Goal: Information Seeking & Learning: Check status

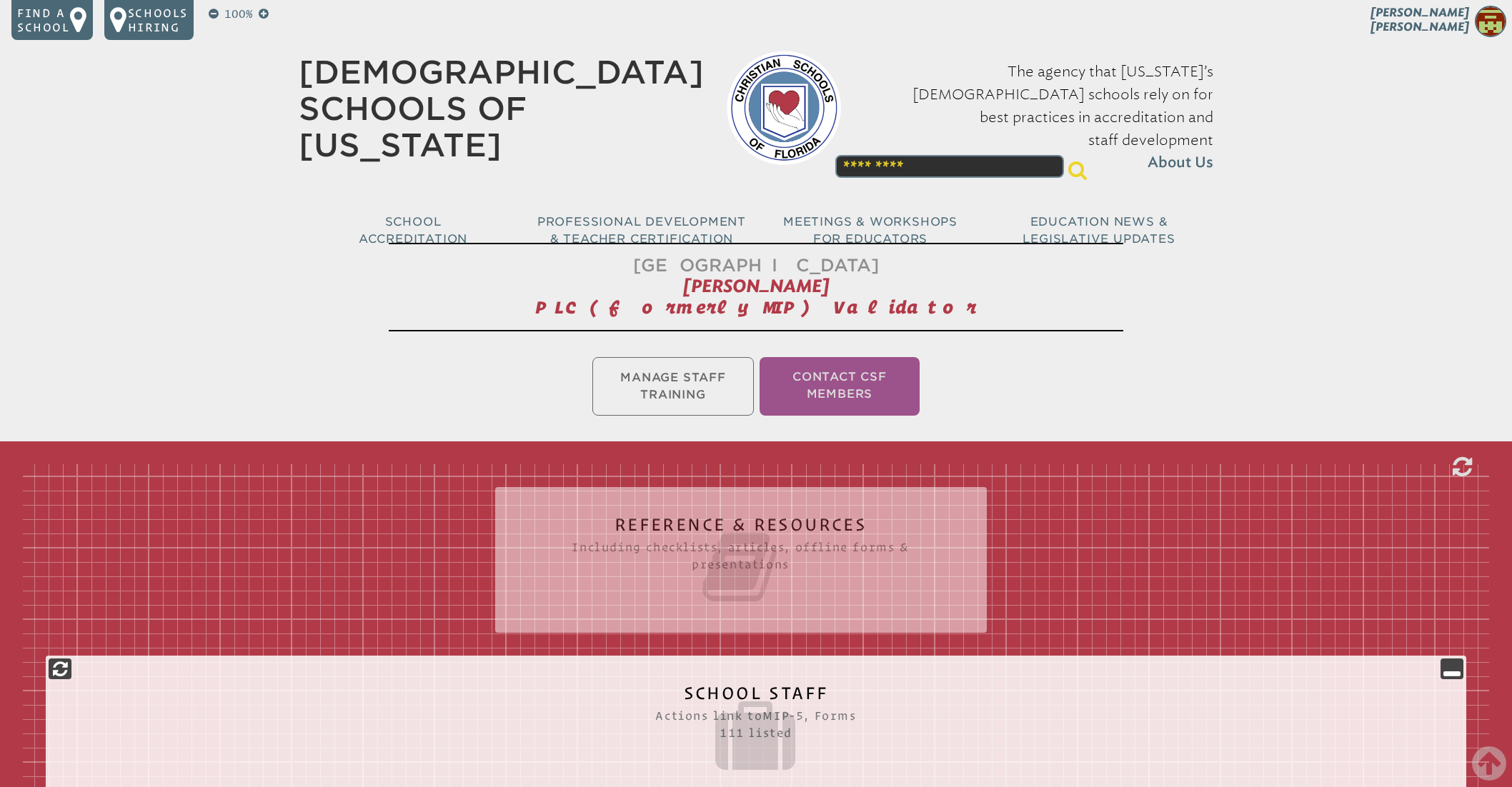
scroll to position [3861, 0]
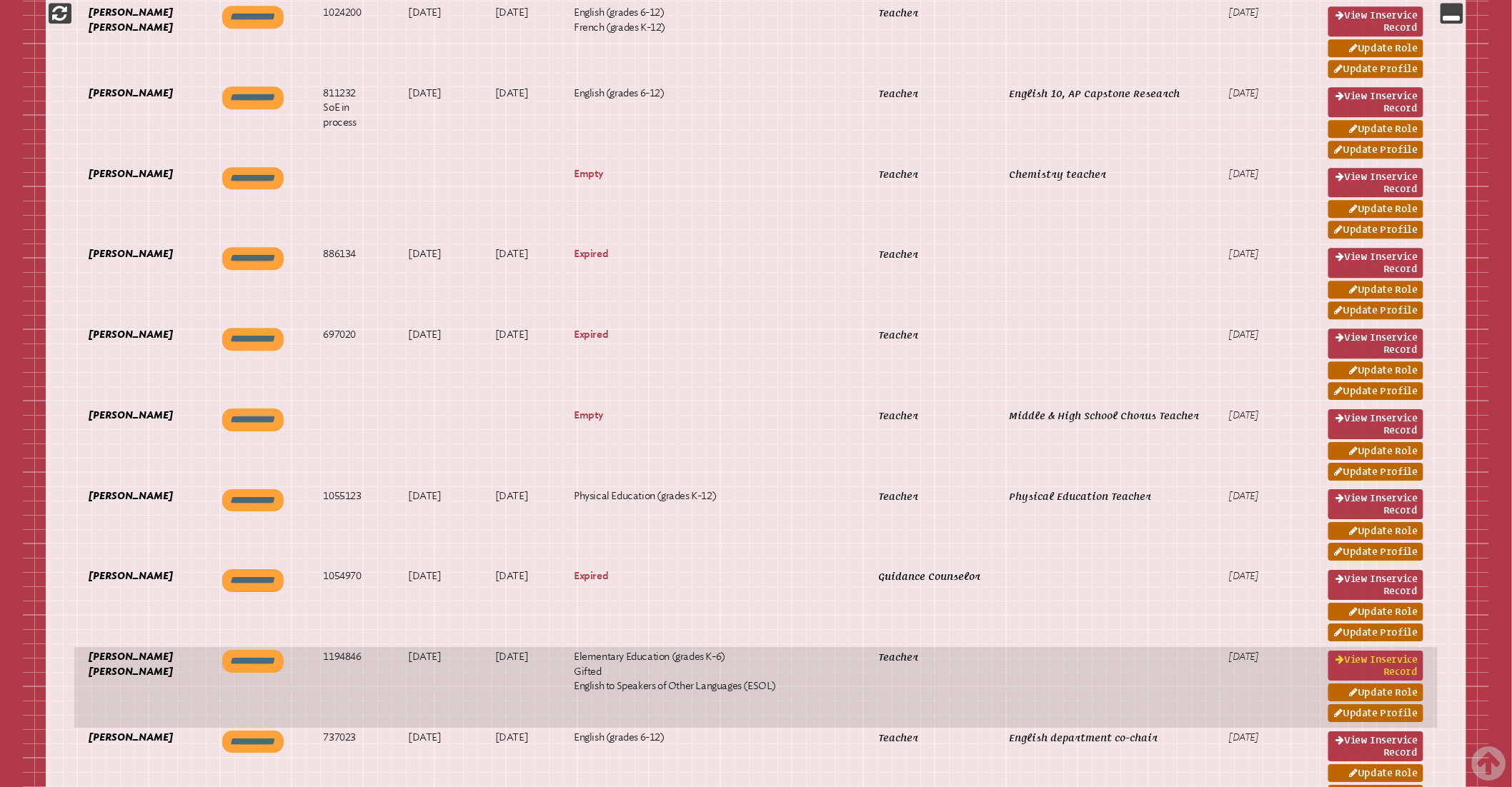
click at [1350, 662] on link "View inservice record" at bounding box center [1375, 665] width 95 height 30
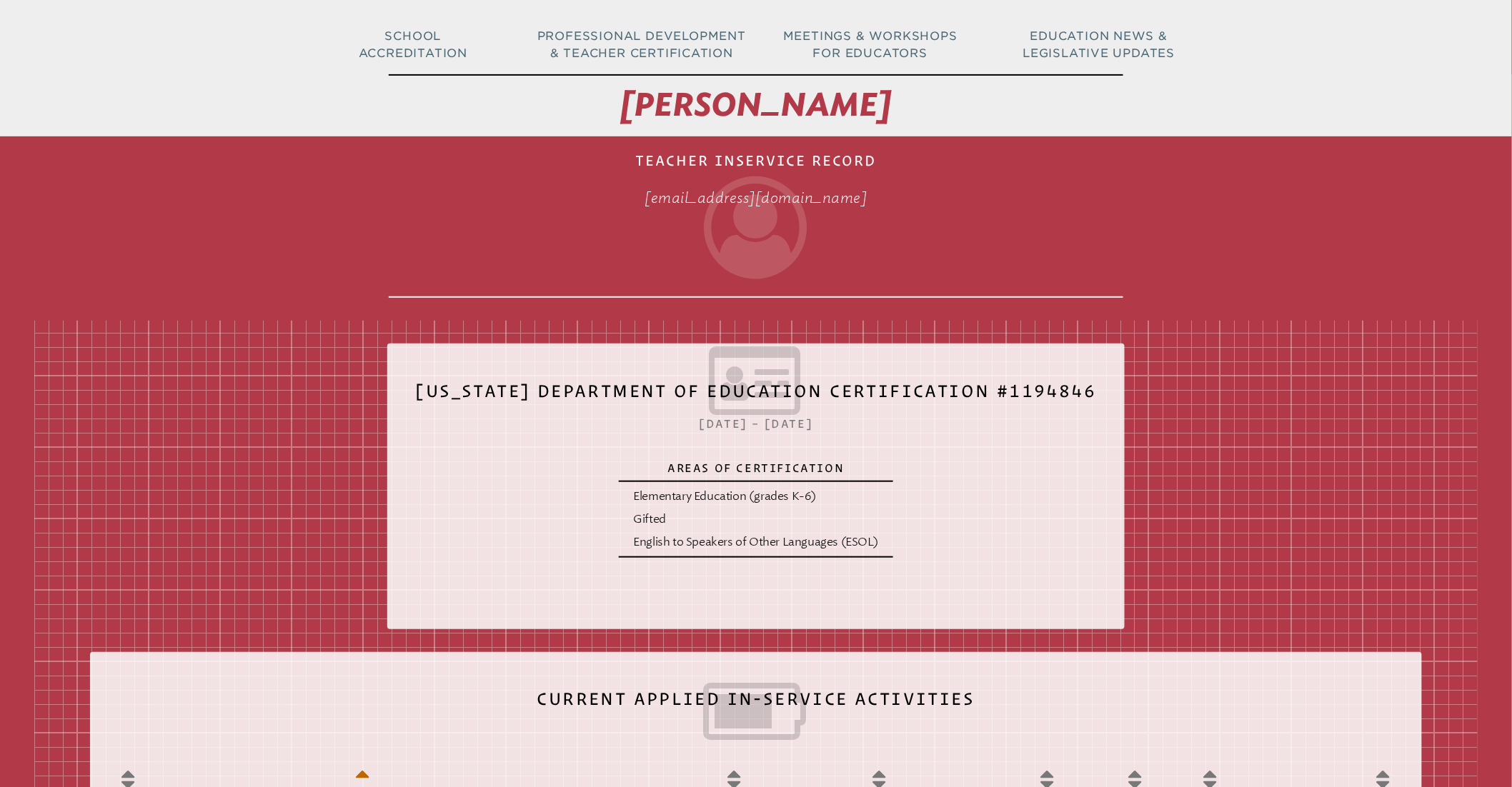
scroll to position [184, 0]
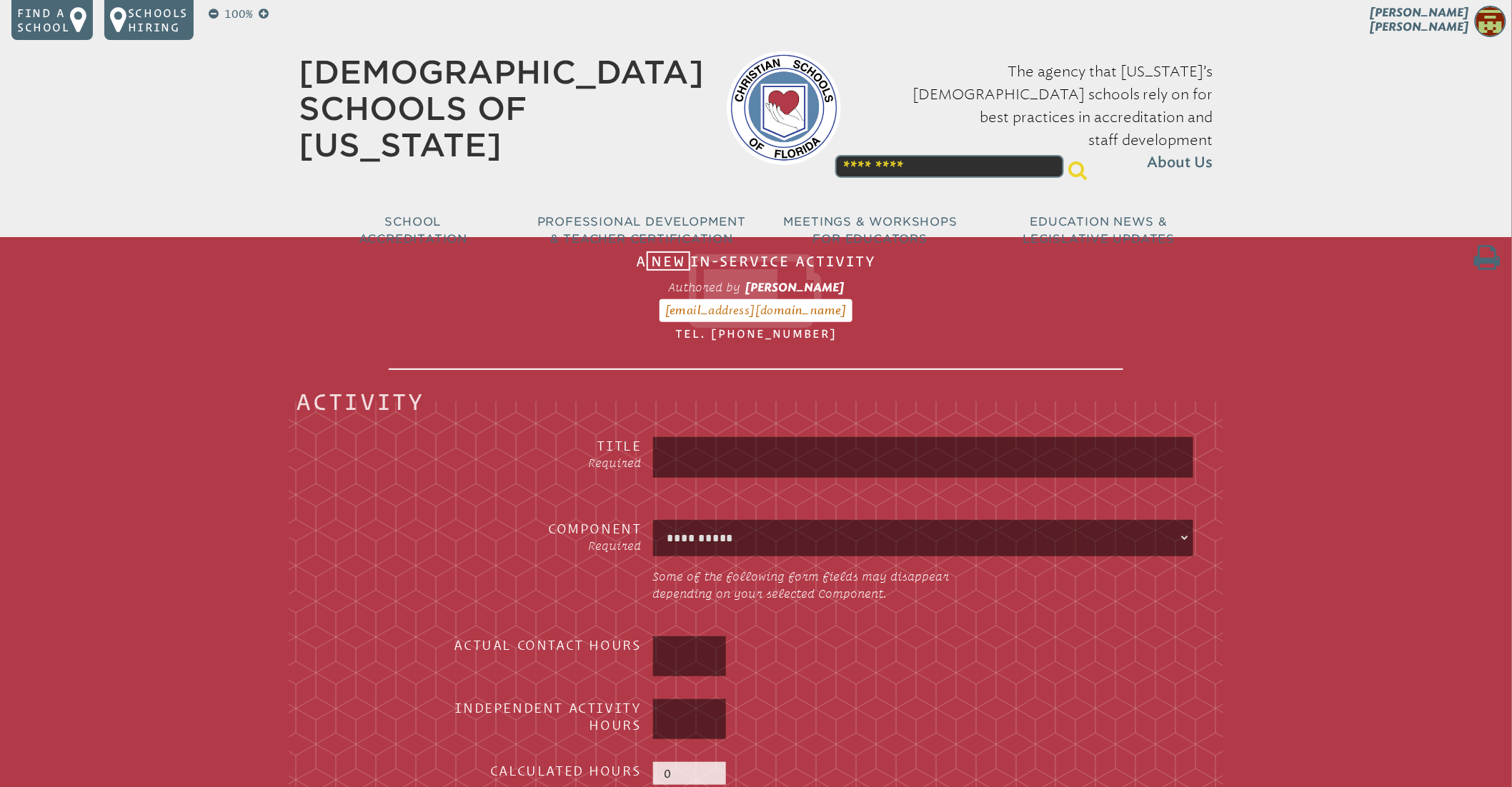
click at [1430, 21] on p "Melissa Ruiz" at bounding box center [1394, 23] width 235 height 35
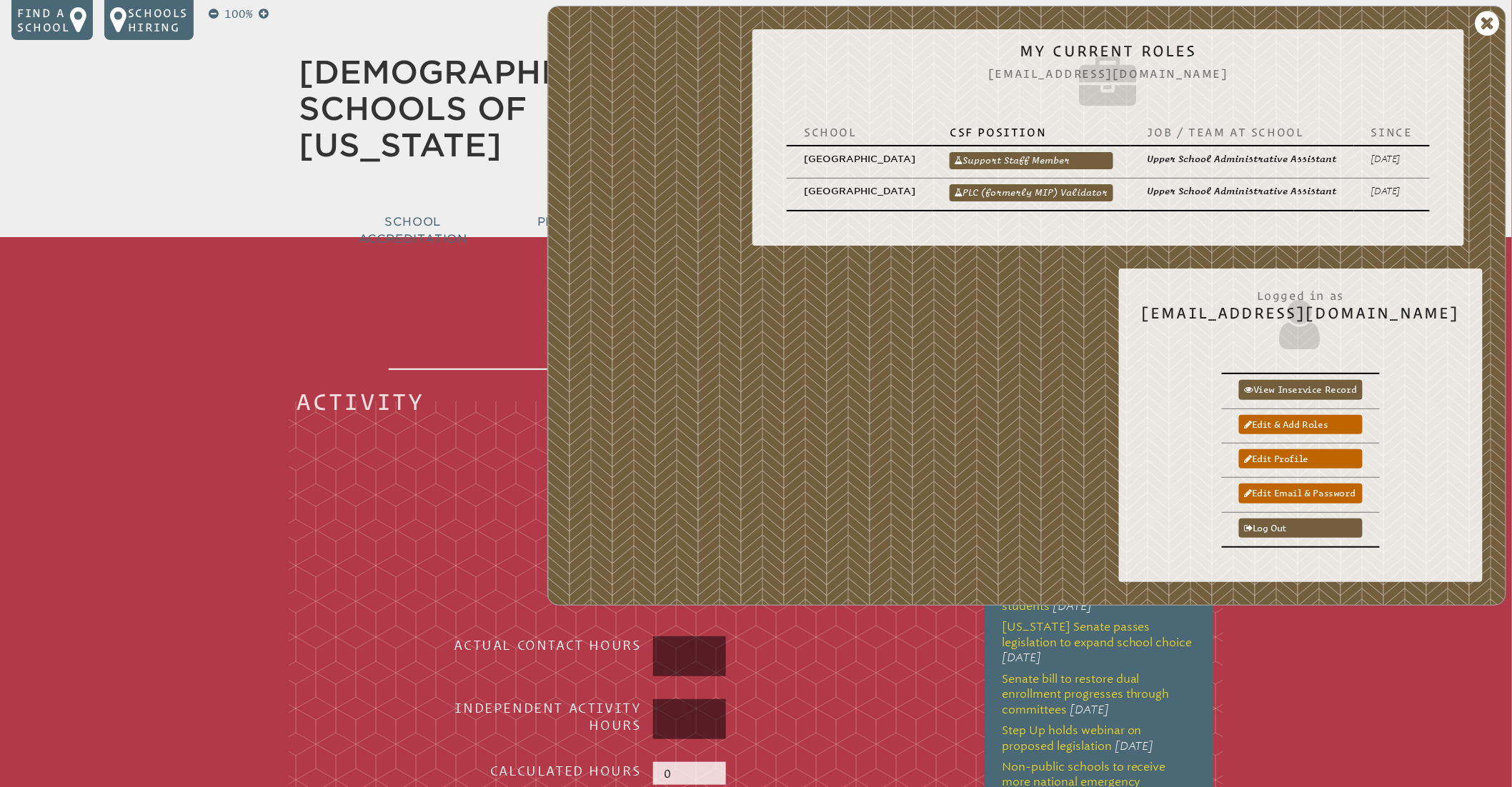
click at [1022, 185] on link "PLC (formerly MIP) Validator" at bounding box center [1031, 192] width 163 height 17
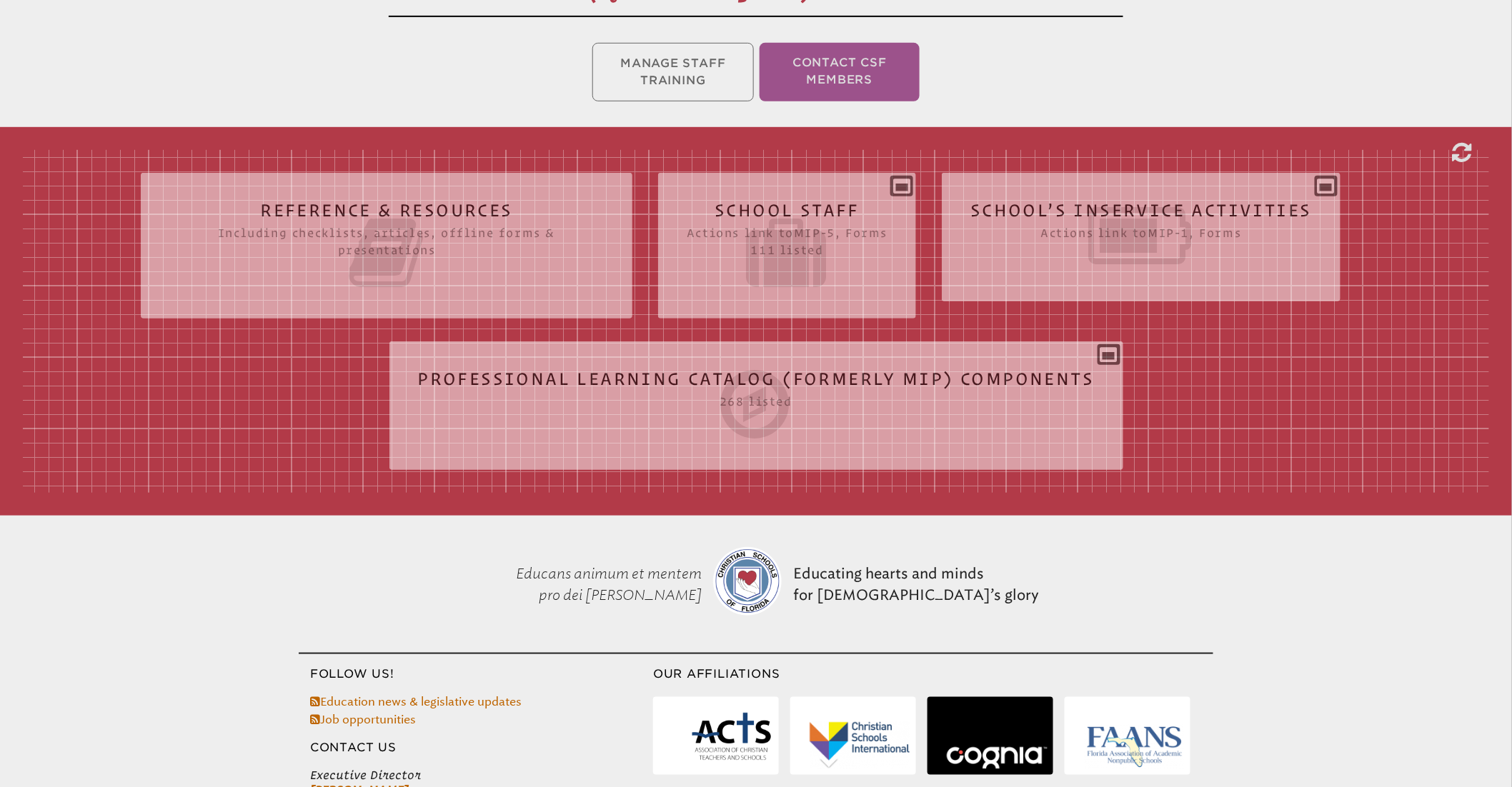
scroll to position [313, 0]
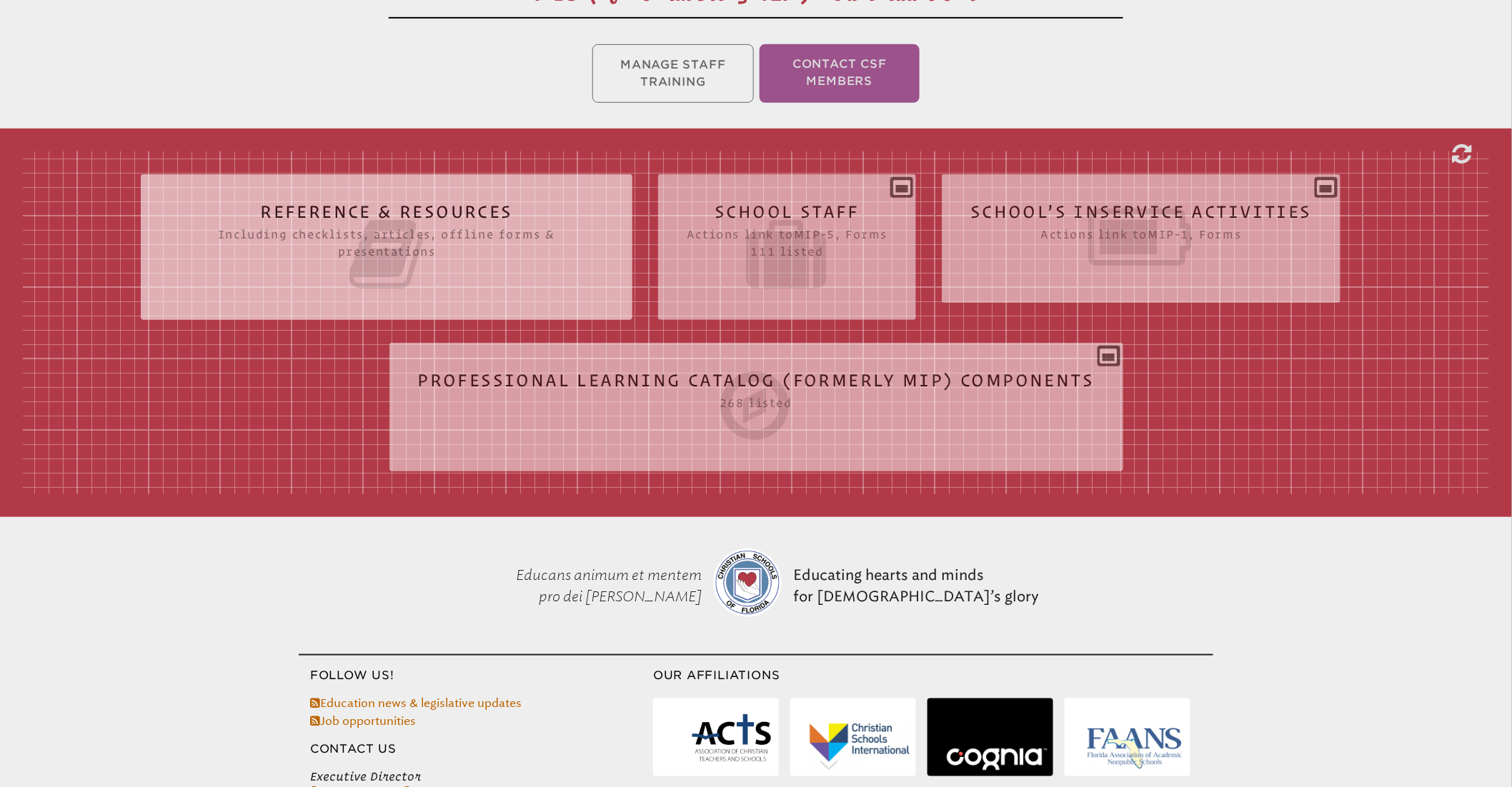
click at [498, 262] on icon at bounding box center [386, 253] width 434 height 80
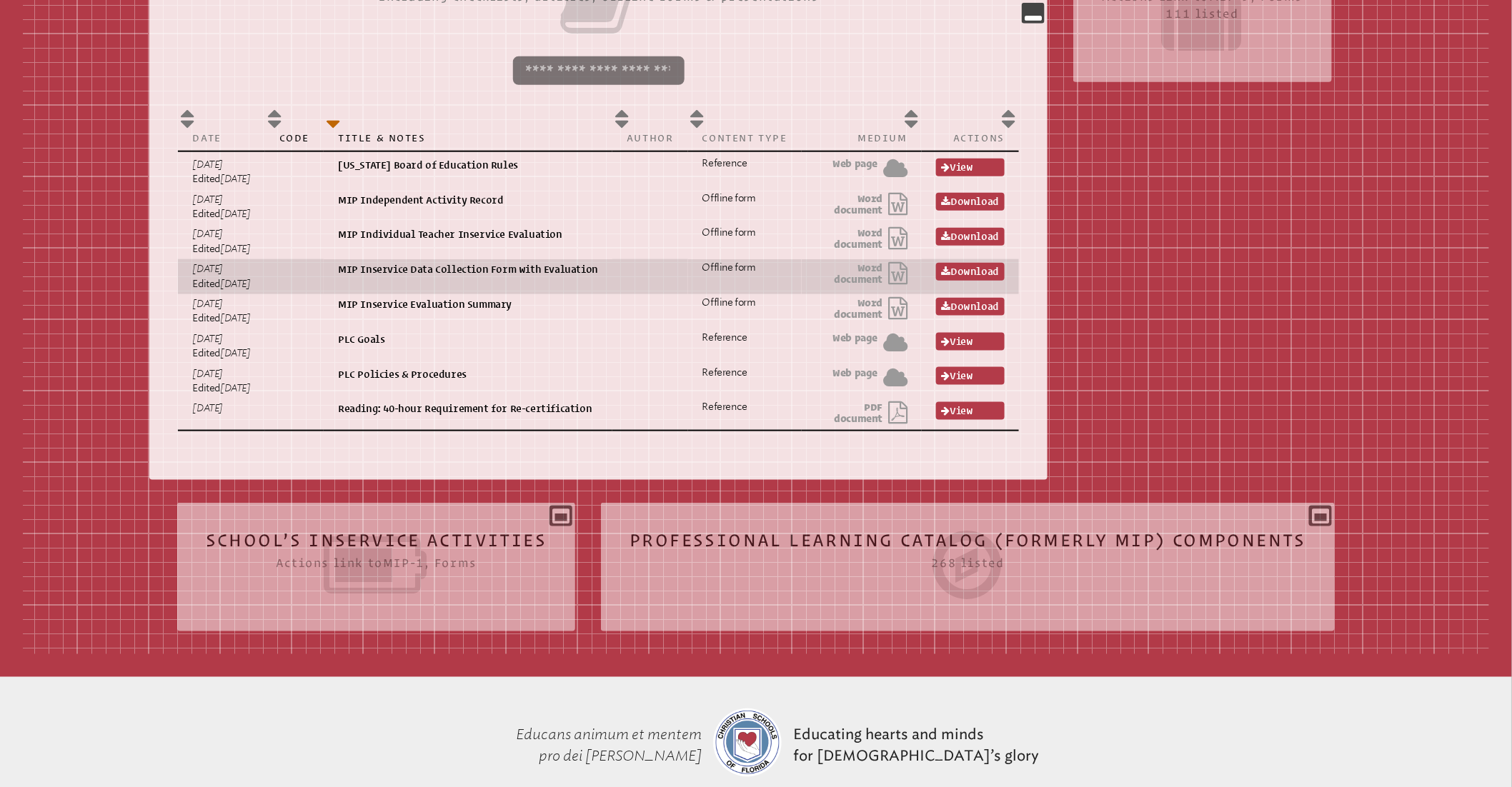
scroll to position [547, 0]
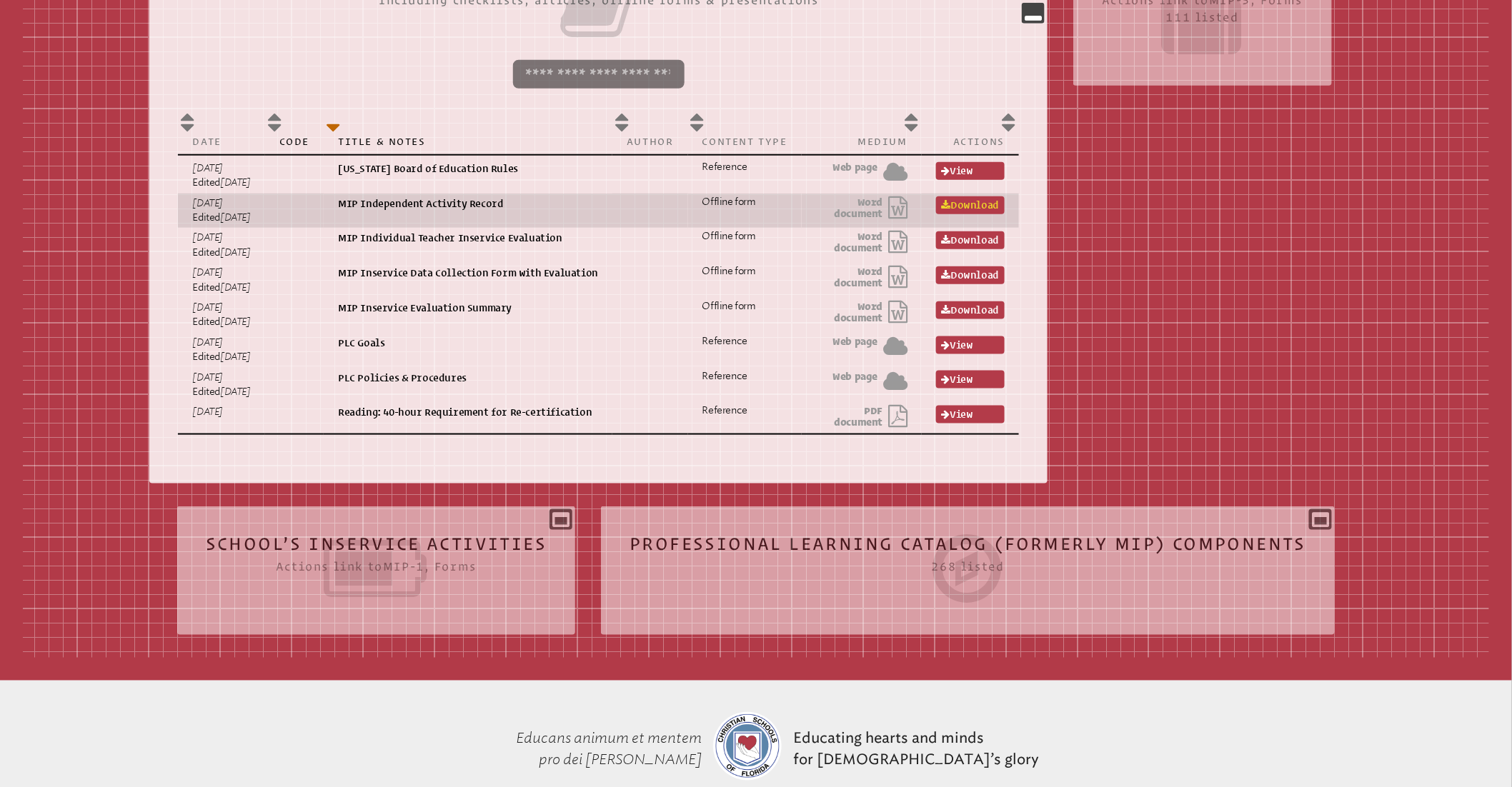
click at [1003, 205] on link "Download" at bounding box center [970, 205] width 69 height 18
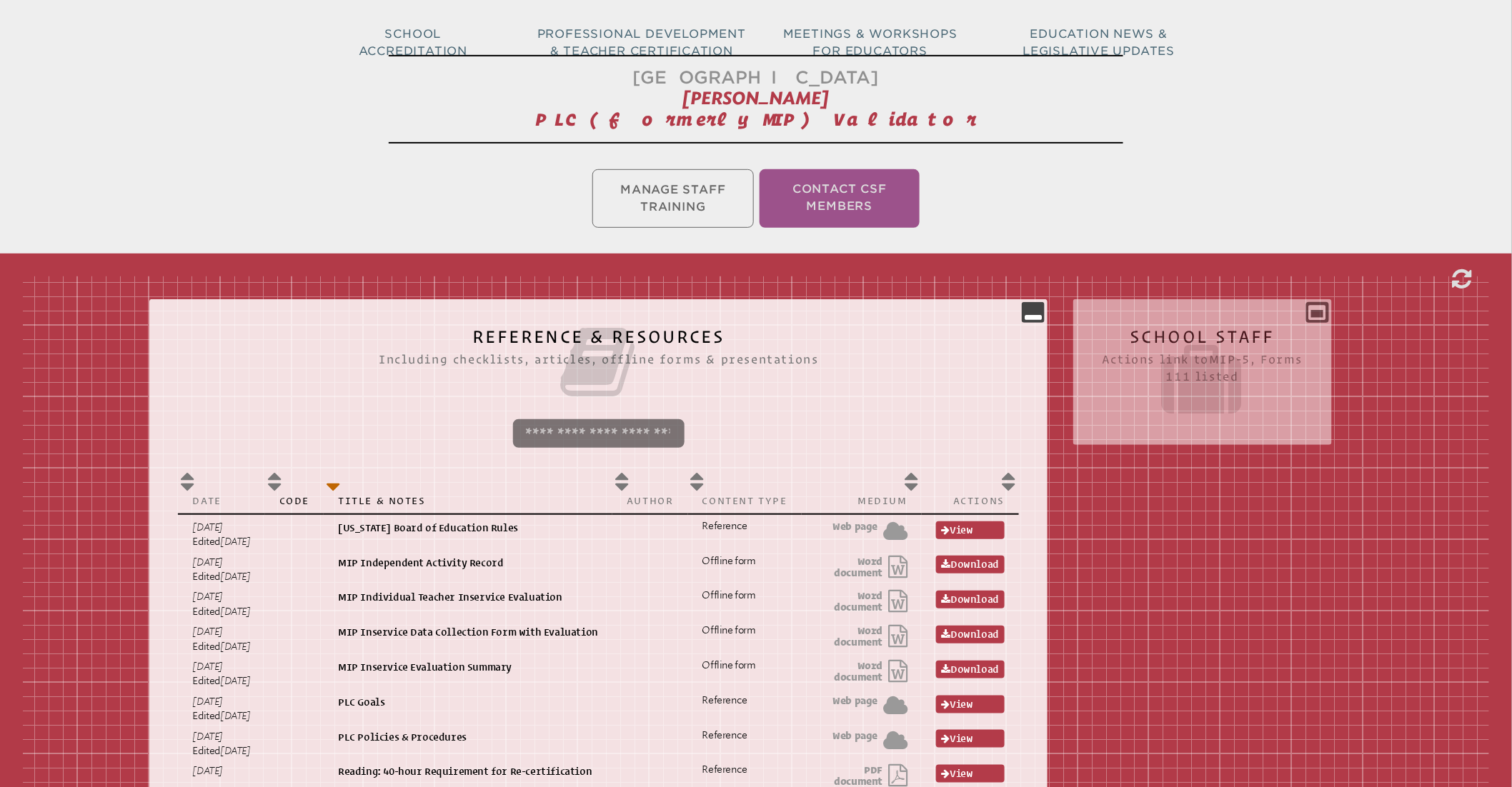
scroll to position [0, 0]
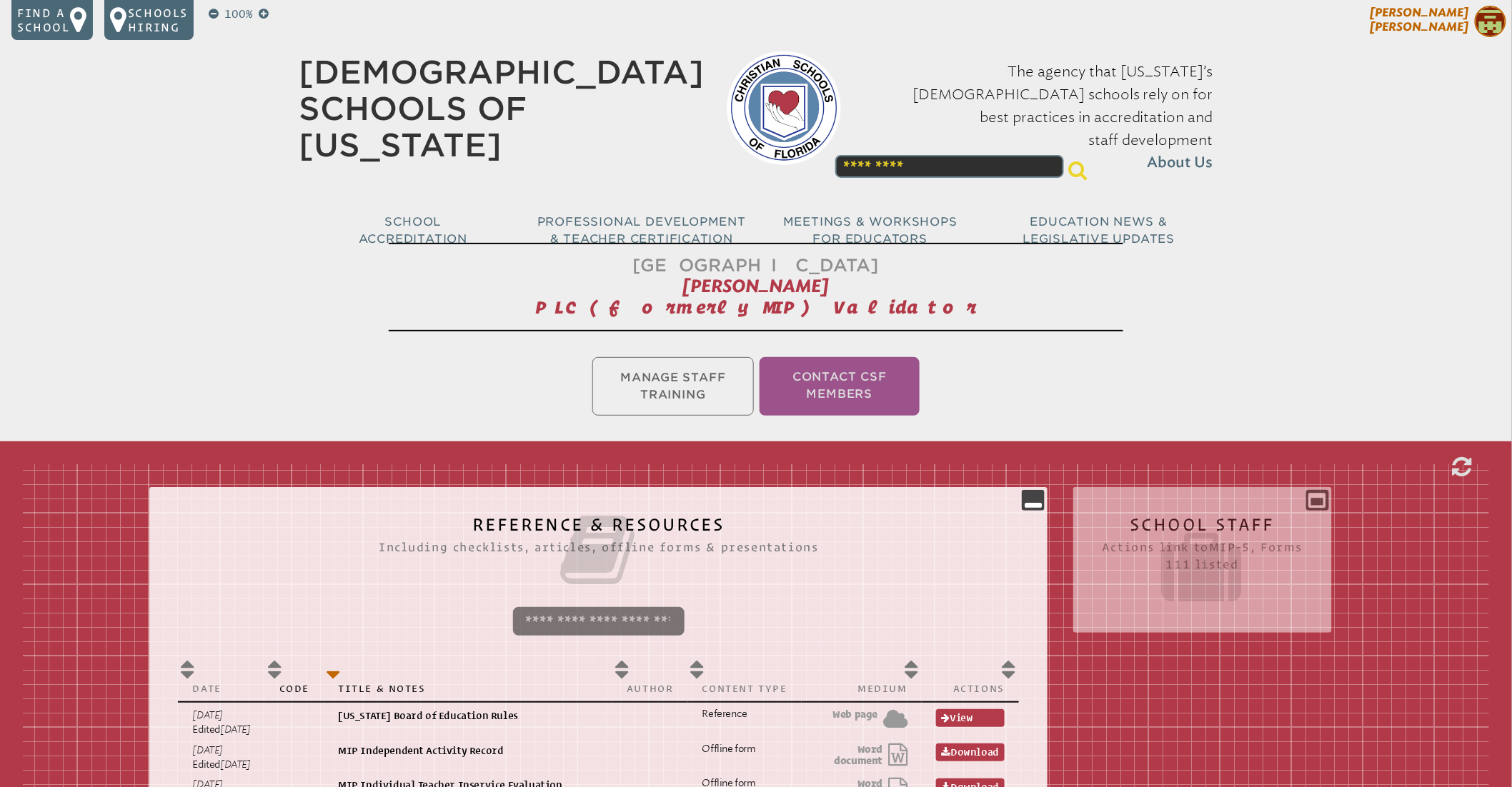
click at [1454, 28] on span "Melissa Ruiz" at bounding box center [1419, 20] width 99 height 27
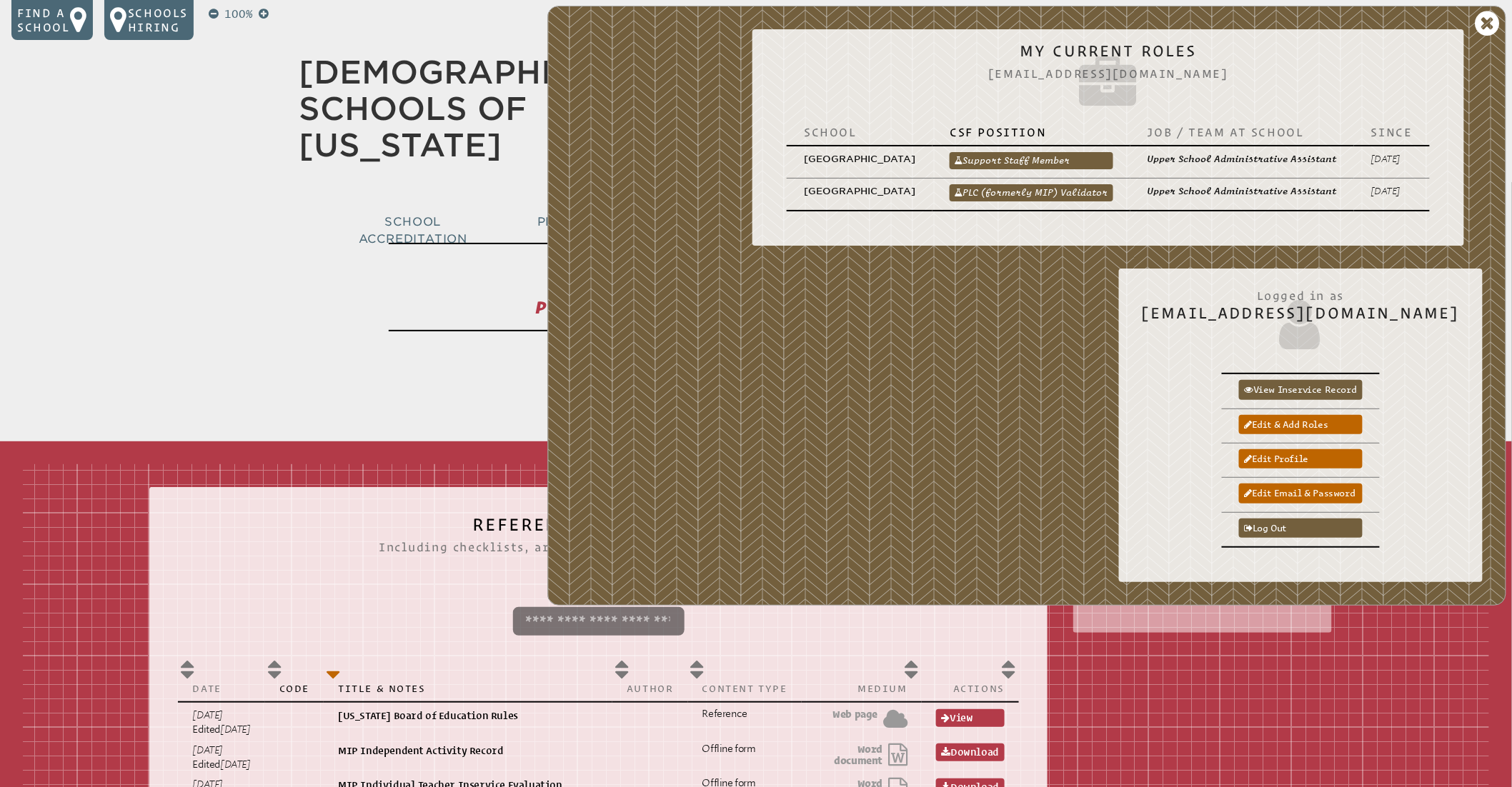
click at [1044, 167] on link "Support Staff Member" at bounding box center [1031, 161] width 163 height 17
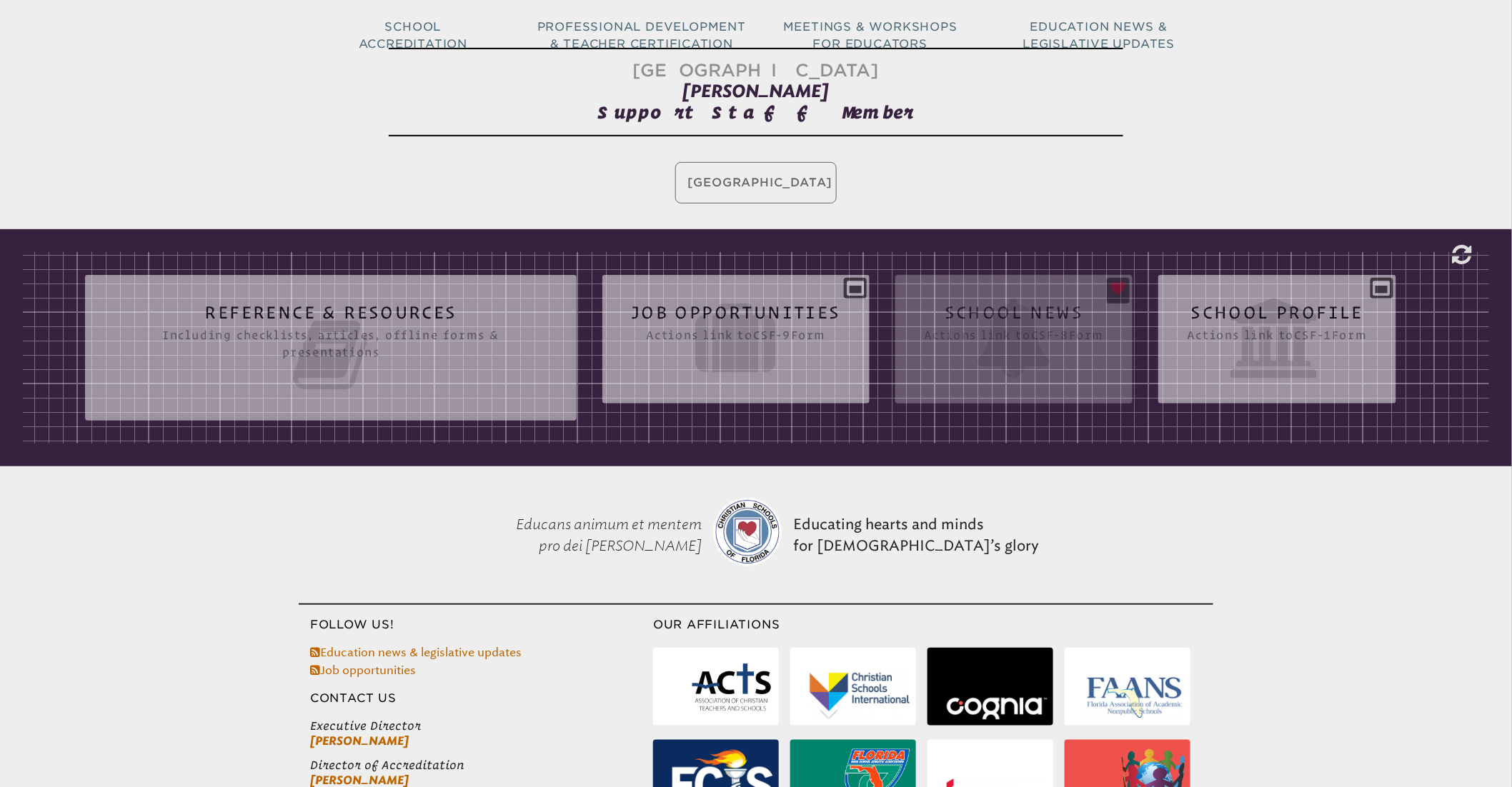
scroll to position [197, 0]
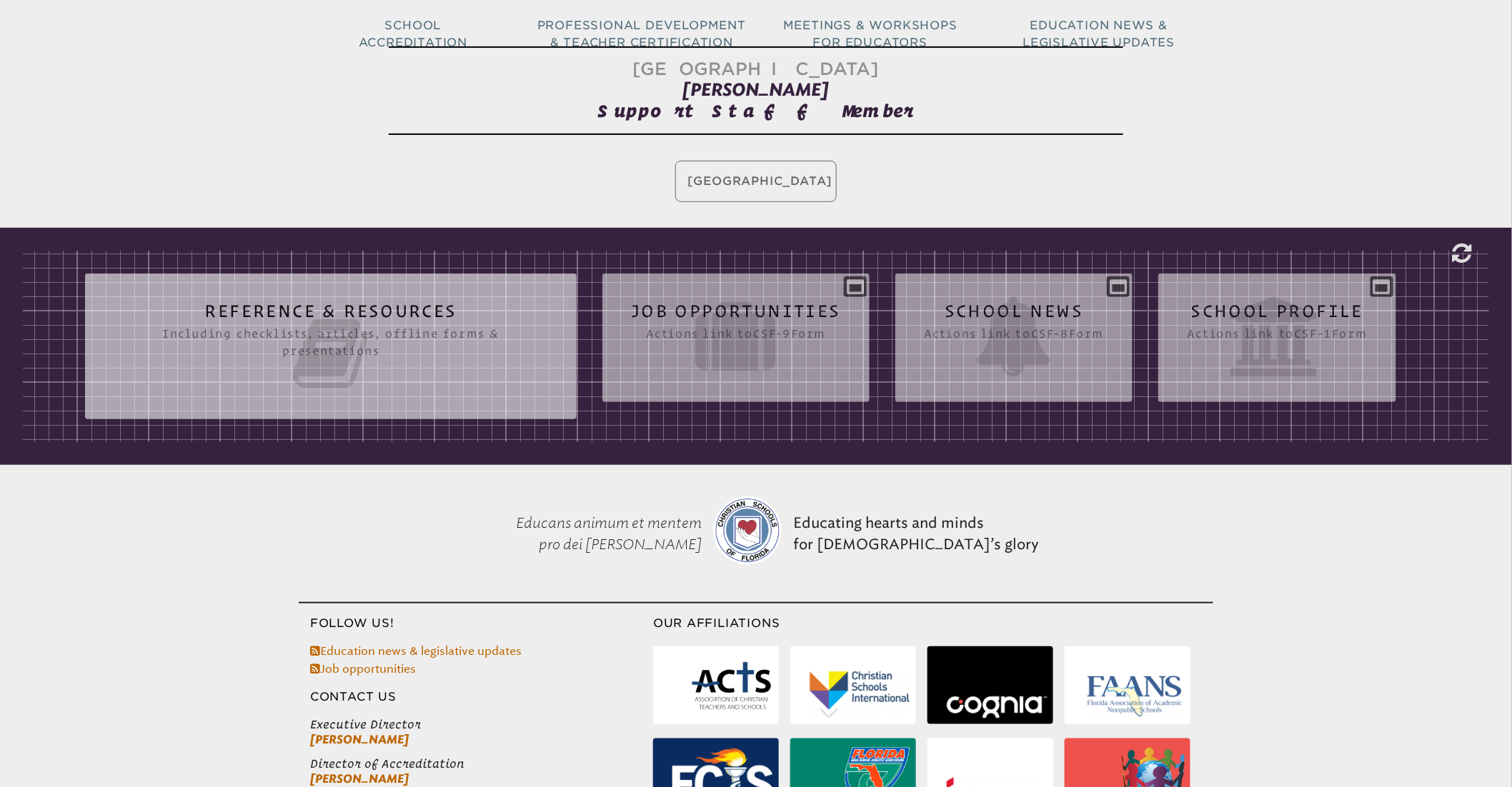
click at [316, 364] on icon at bounding box center [330, 353] width 434 height 80
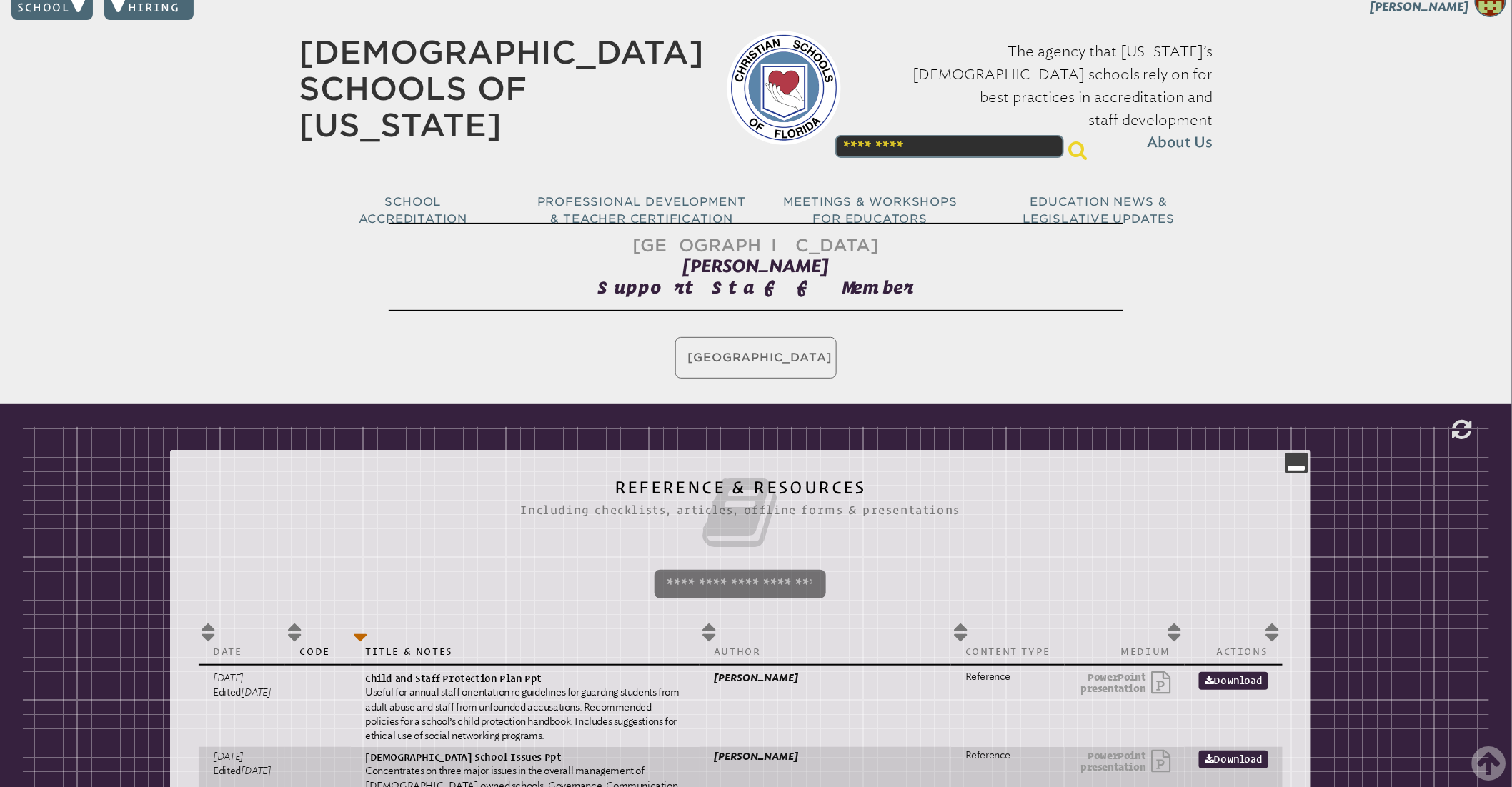
scroll to position [0, 0]
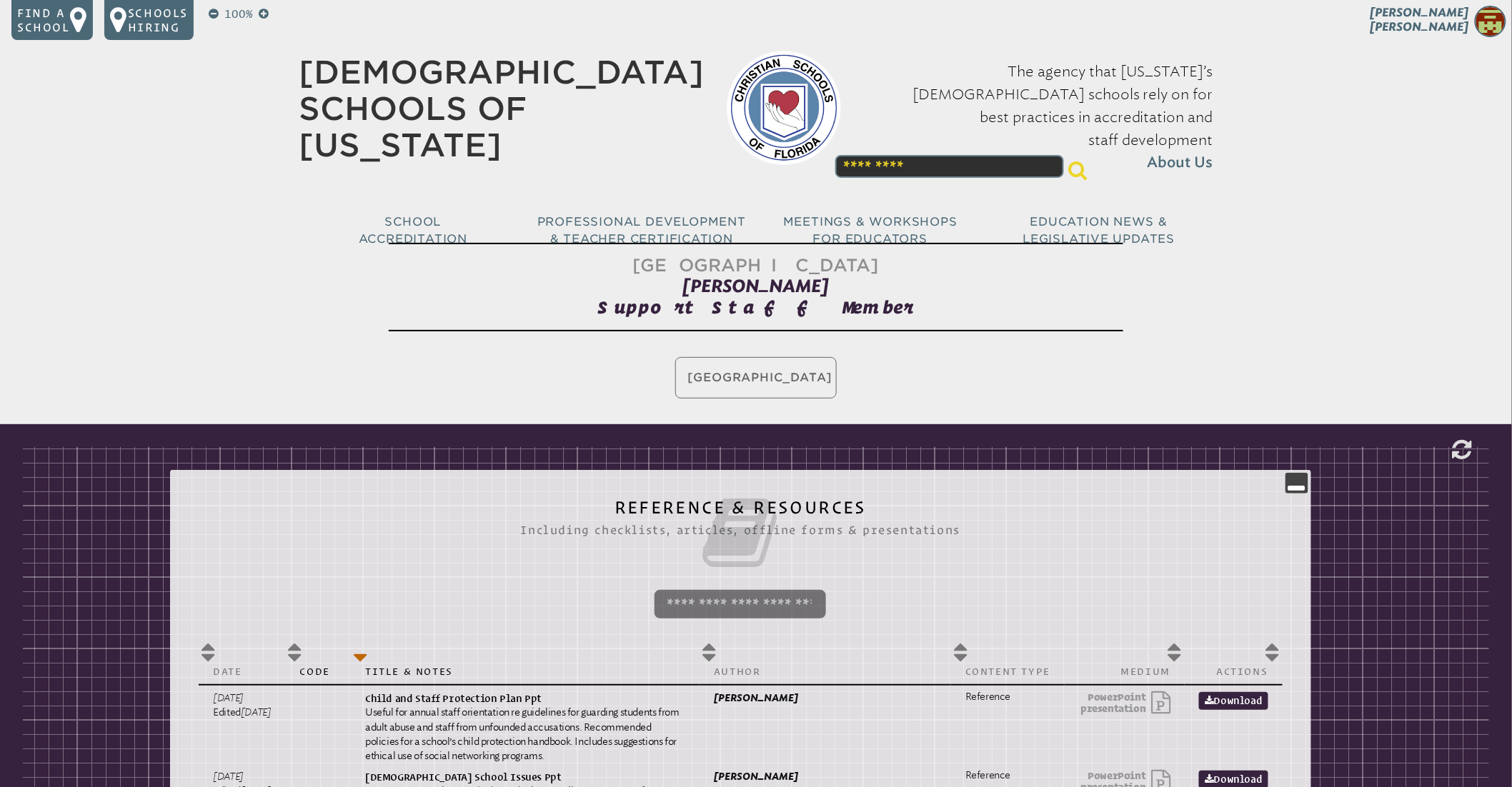
click at [1451, 30] on span "Melissa Ruiz" at bounding box center [1419, 20] width 99 height 27
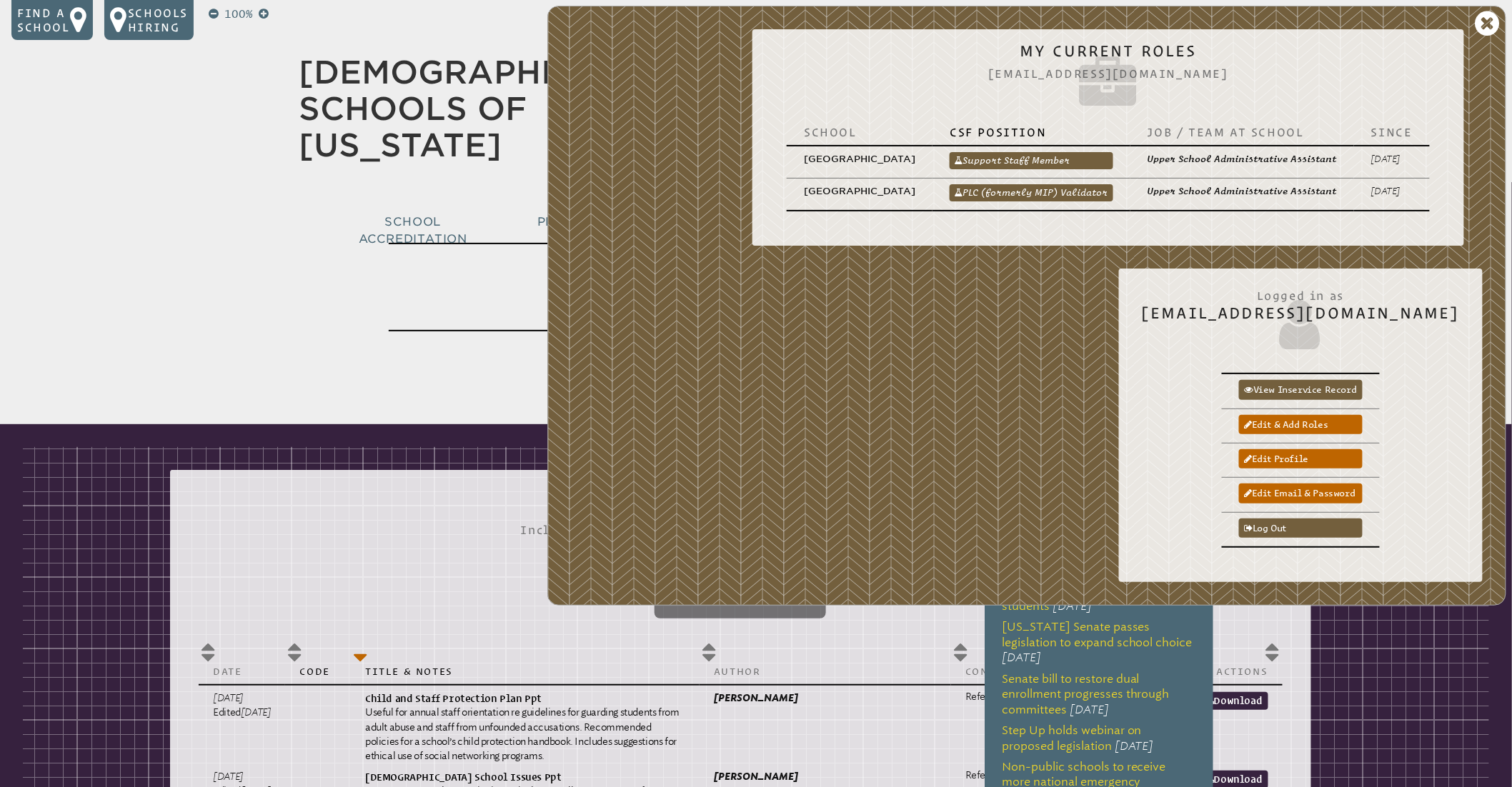
click at [1019, 195] on link "PLC (formerly MIP) Validator" at bounding box center [1031, 192] width 163 height 17
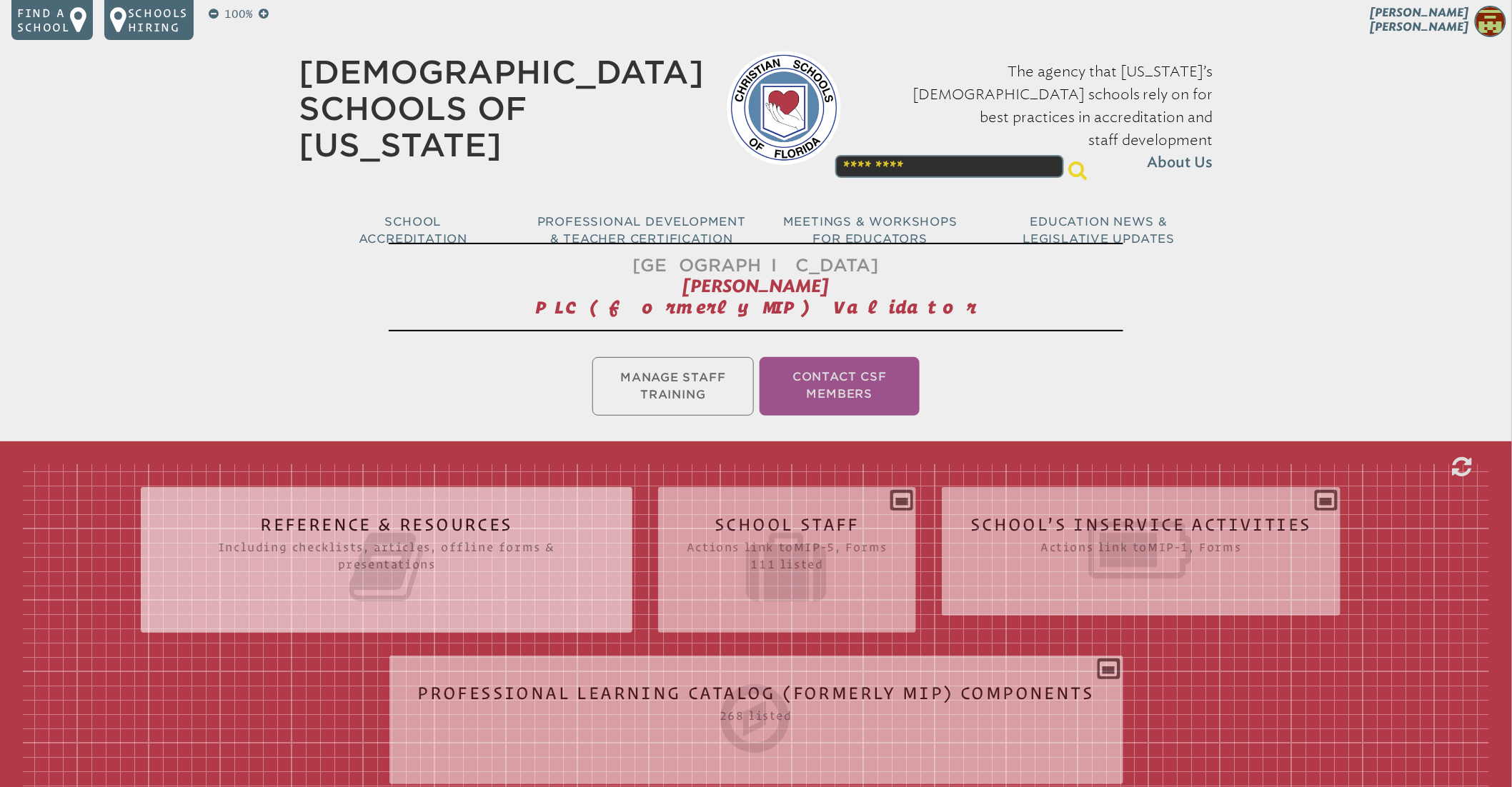
click at [585, 505] on div "Reference & Resources Including checklists, articles, offline forms & presentat…" at bounding box center [387, 554] width 492 height 112
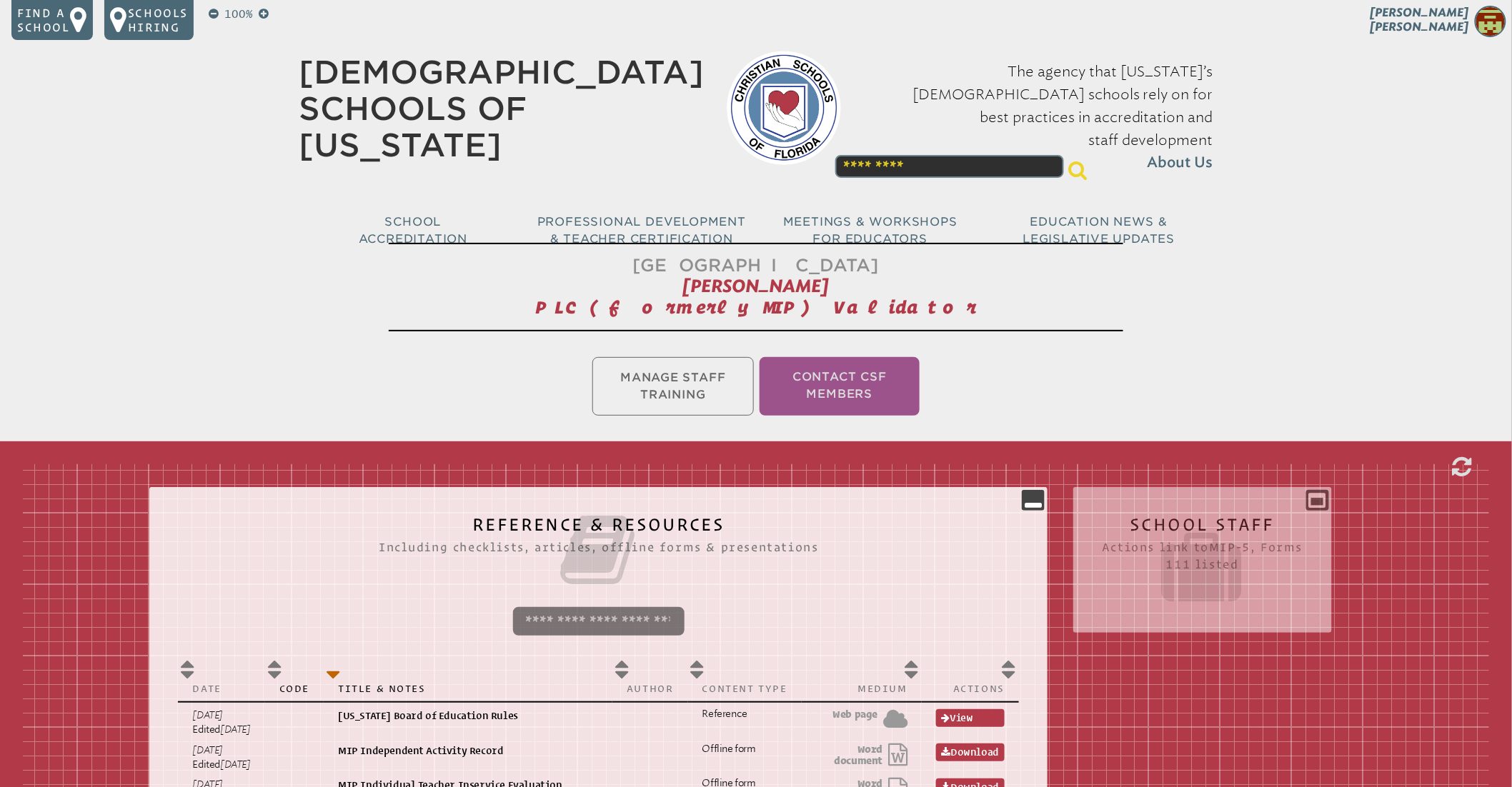
click at [1454, 21] on span "Melissa Ruiz" at bounding box center [1419, 20] width 99 height 27
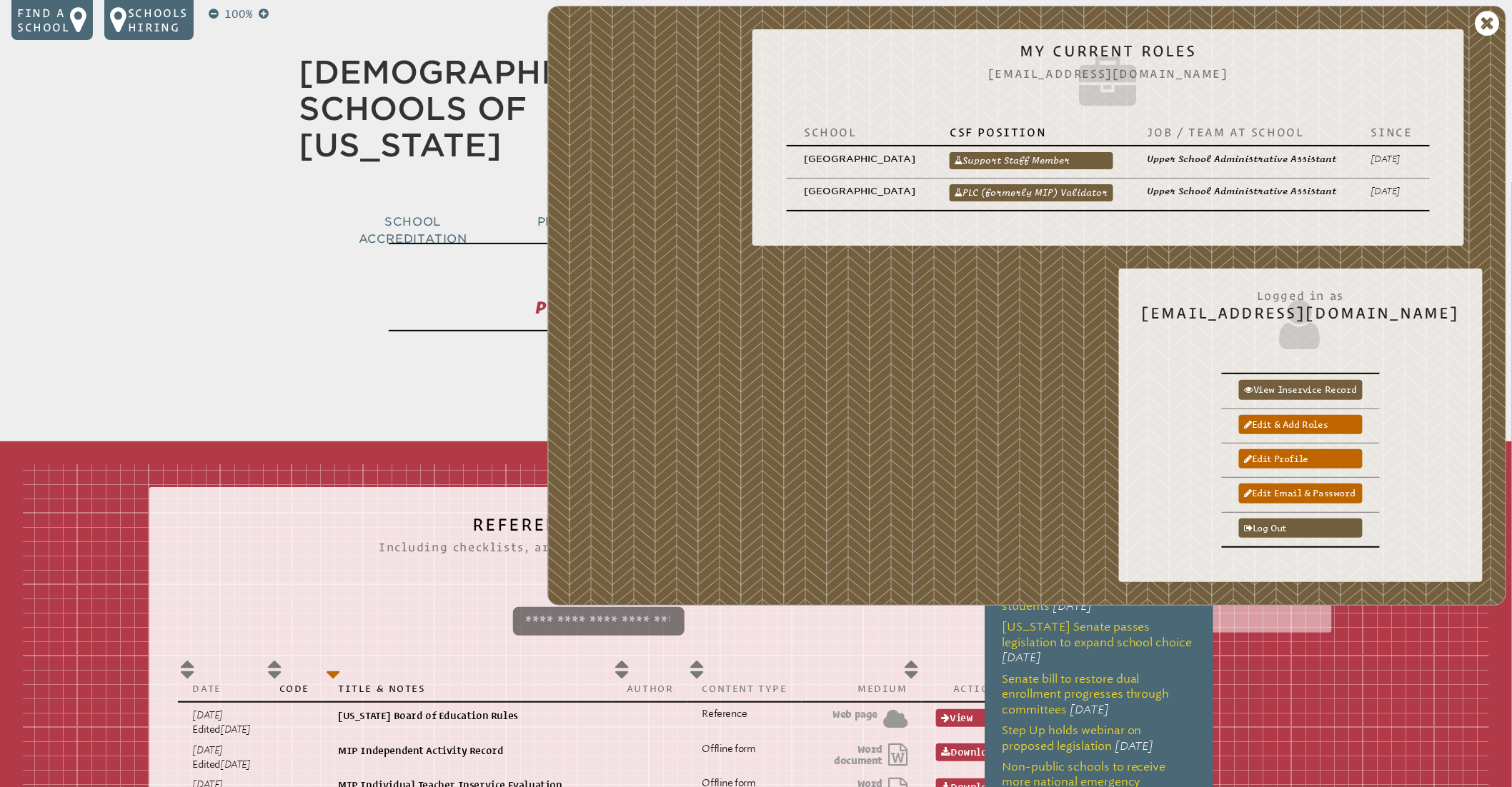
click at [993, 192] on link "PLC (formerly MIP) Validator" at bounding box center [1031, 192] width 163 height 17
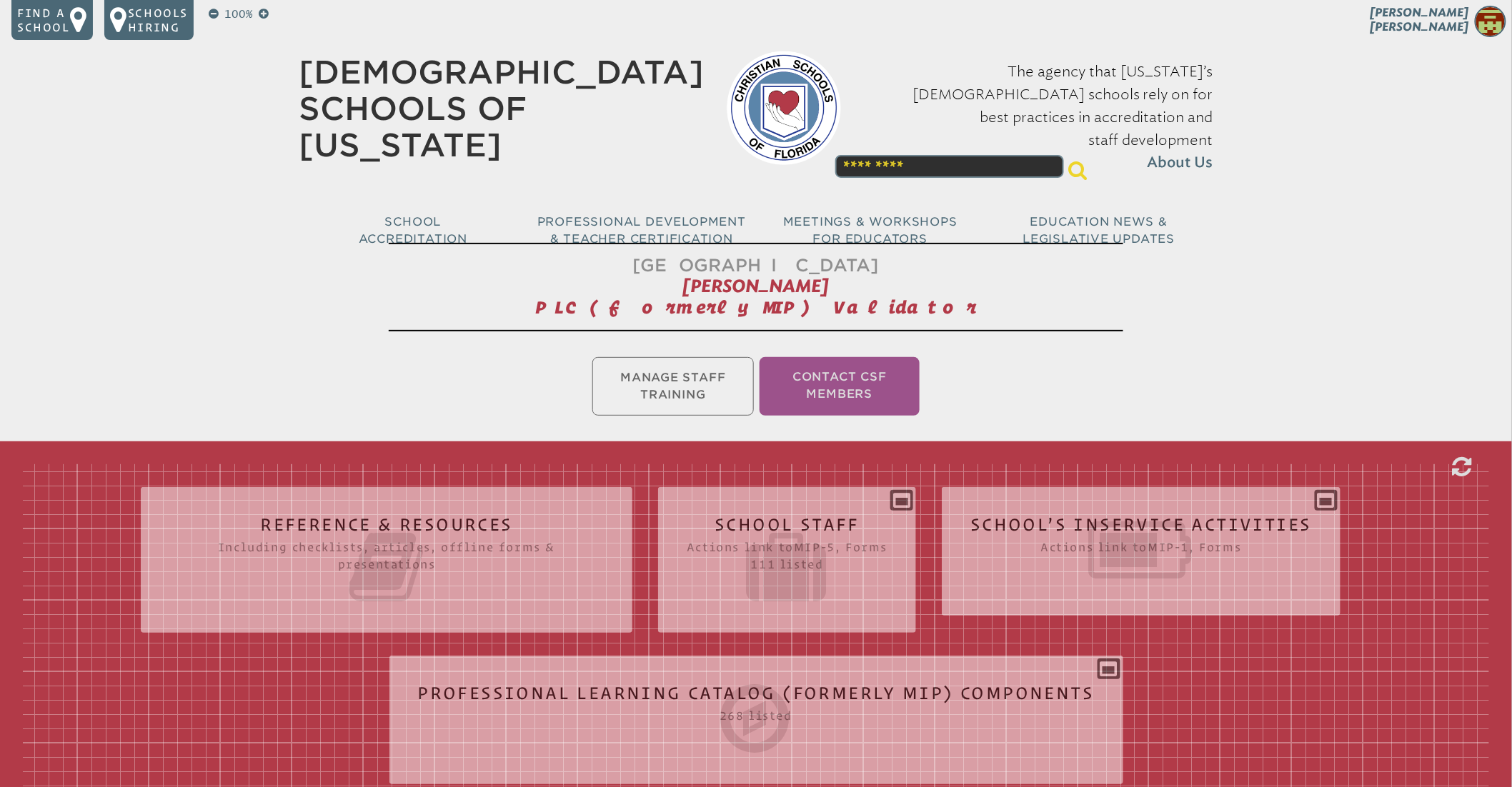
click at [663, 384] on ul "Manage Staff Training Contact CSF Members" at bounding box center [756, 386] width 1512 height 64
click at [698, 394] on ul "Manage Staff Training Contact CSF Members" at bounding box center [756, 386] width 1512 height 64
click at [860, 397] on li "Contact CSF Members" at bounding box center [840, 387] width 160 height 58
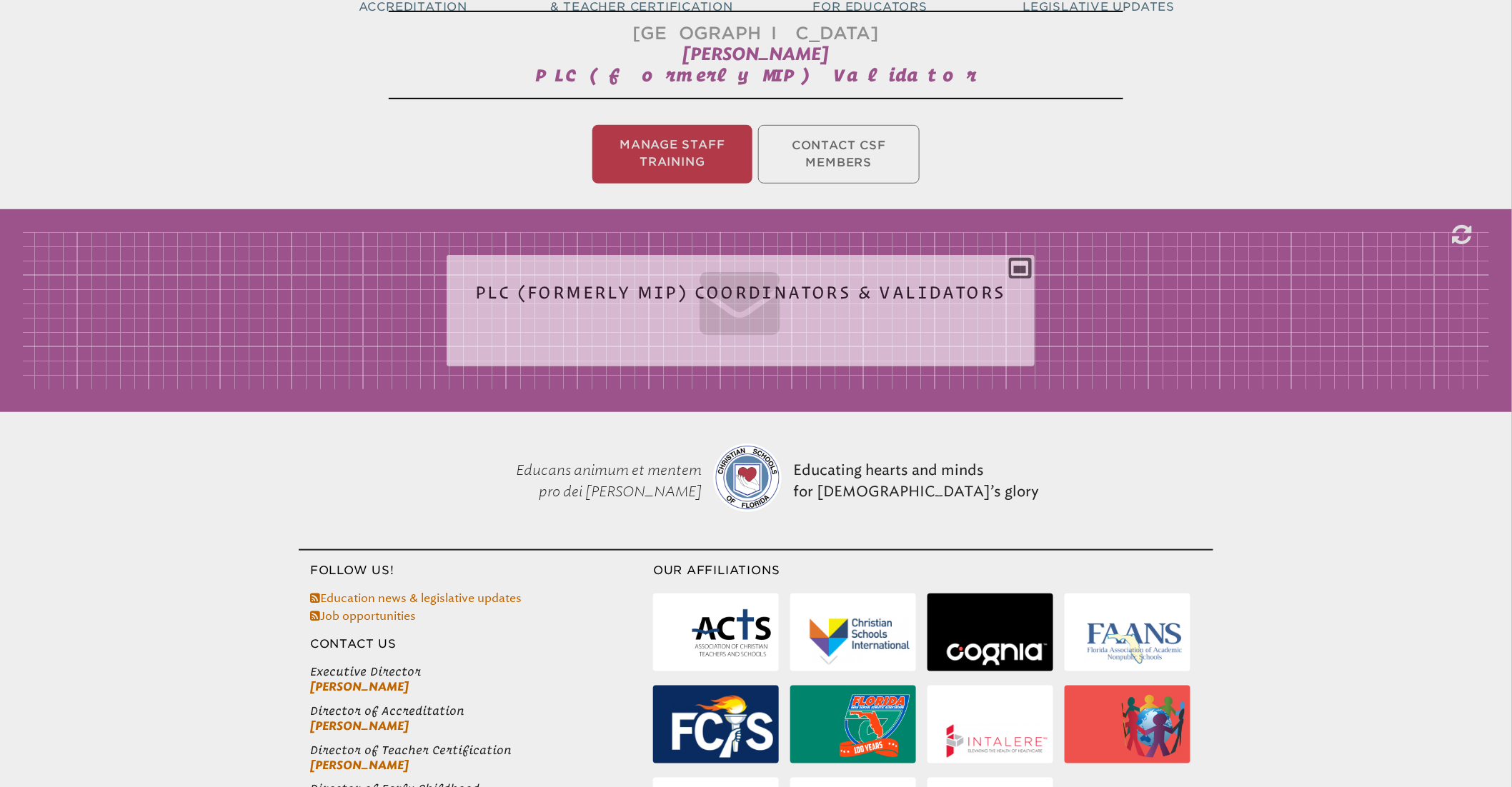
scroll to position [237, 0]
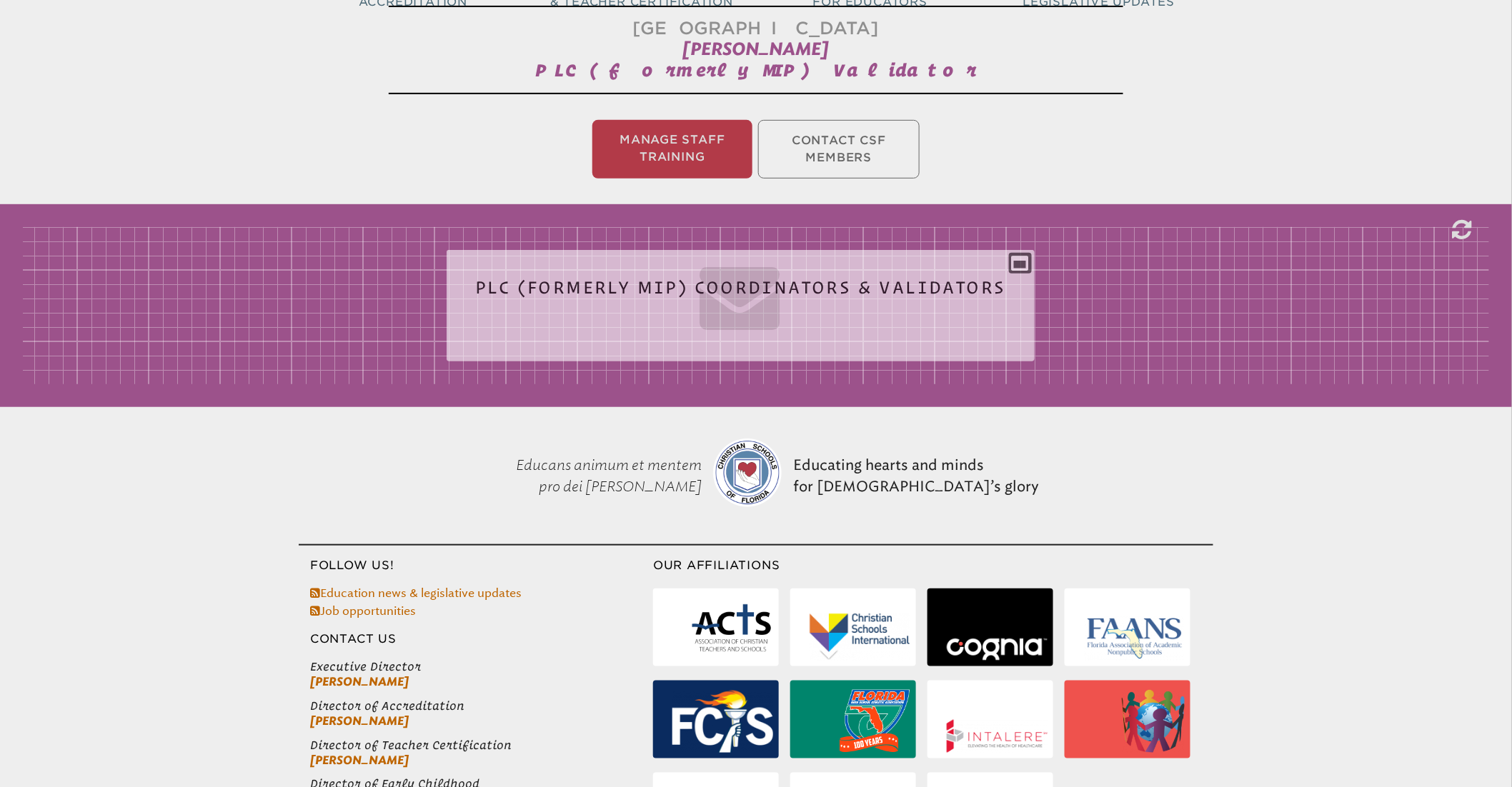
click at [706, 282] on icon at bounding box center [741, 296] width 531 height 80
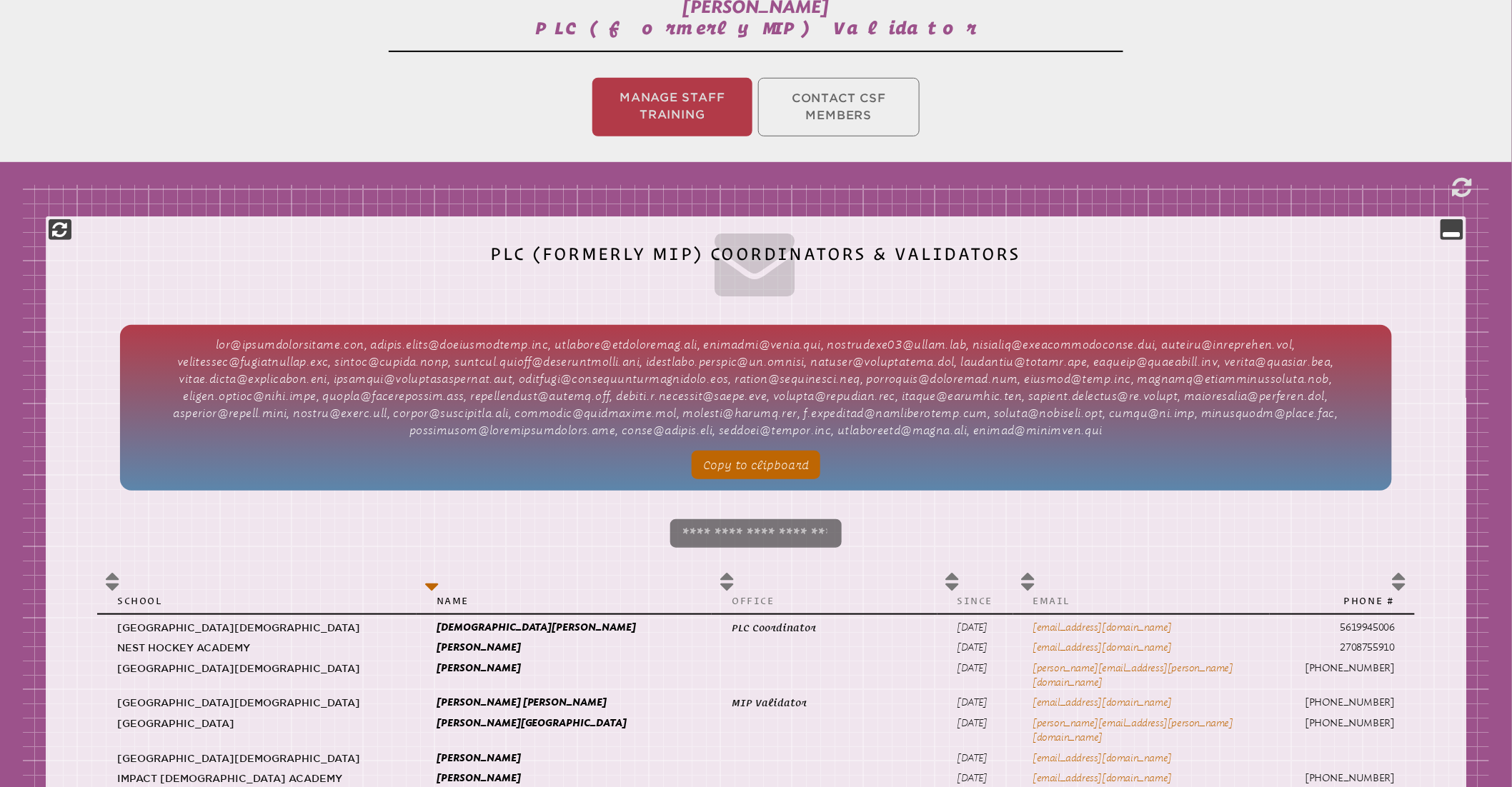
scroll to position [278, 0]
click at [672, 118] on li "Manage Staff Training" at bounding box center [672, 107] width 160 height 58
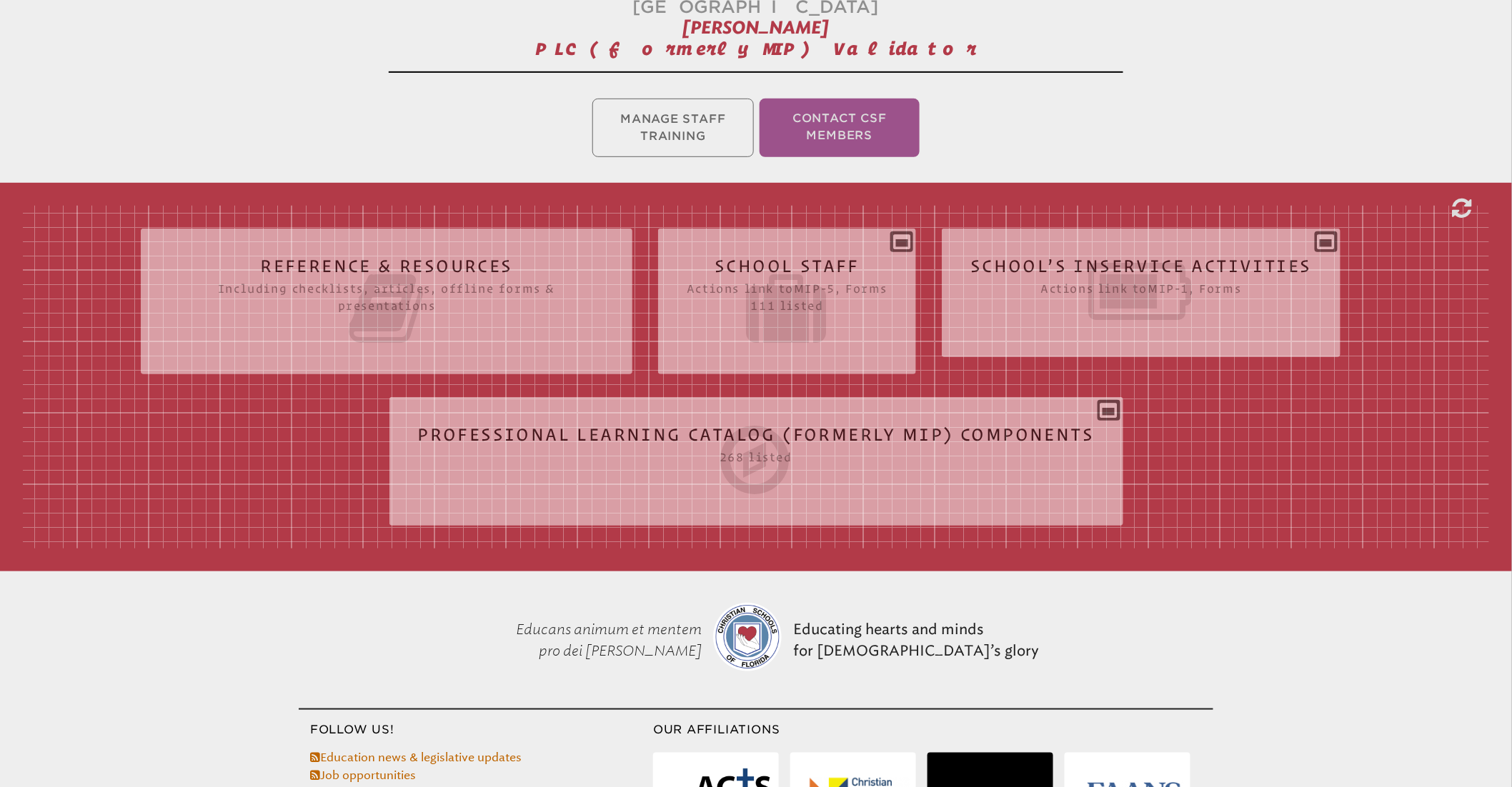
scroll to position [237, 0]
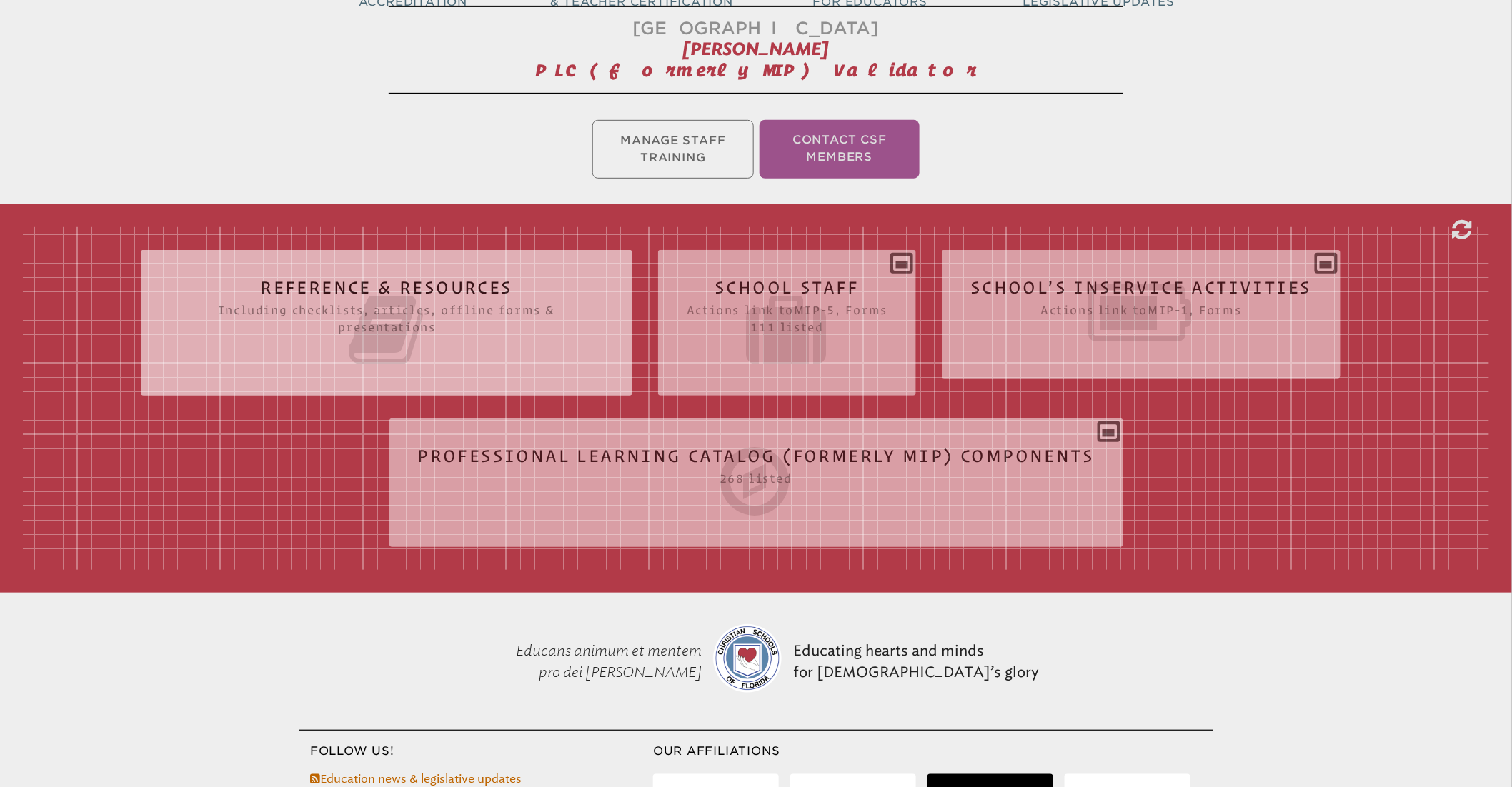
click at [523, 297] on icon at bounding box center [386, 330] width 434 height 80
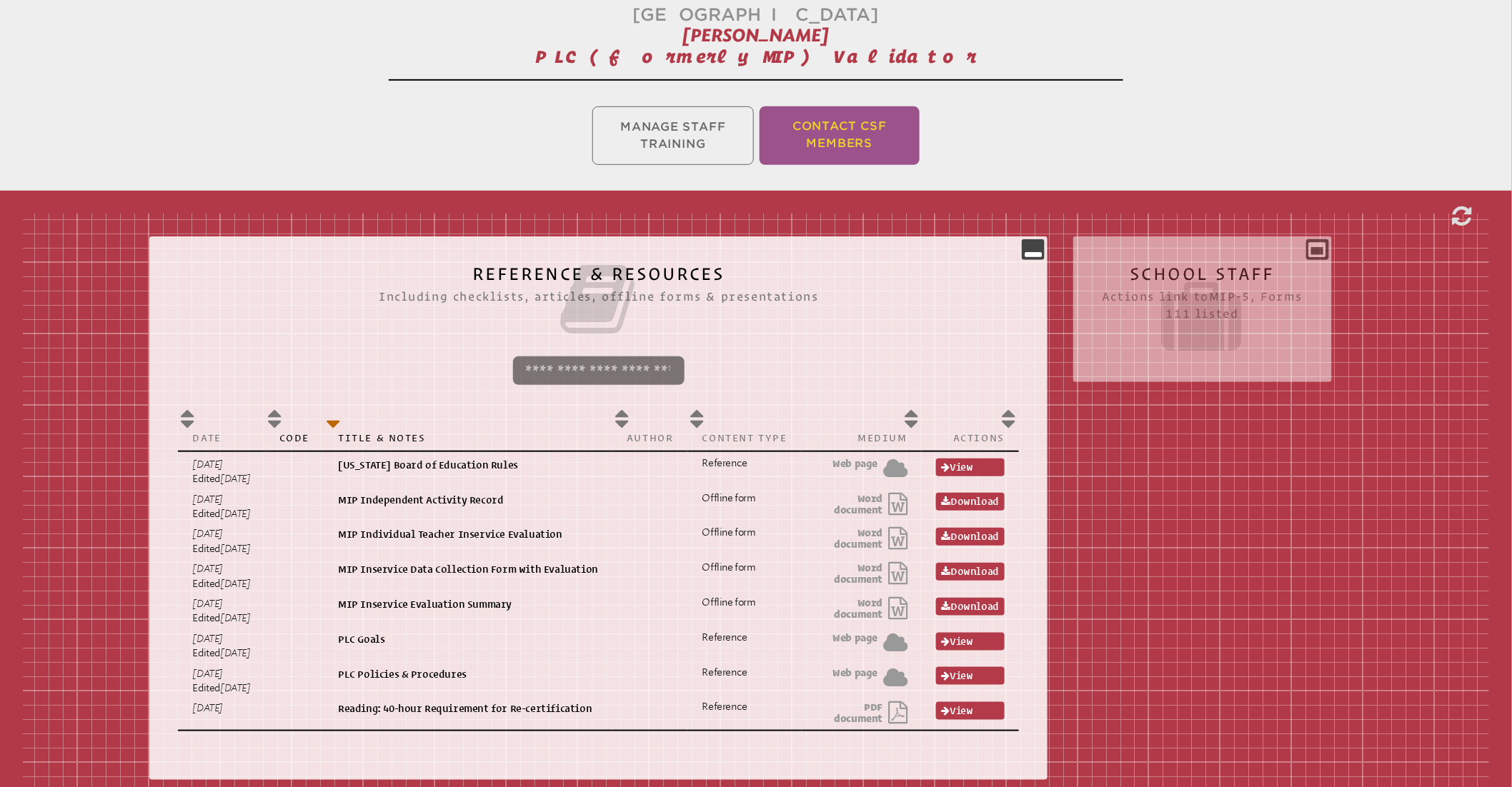
scroll to position [0, 0]
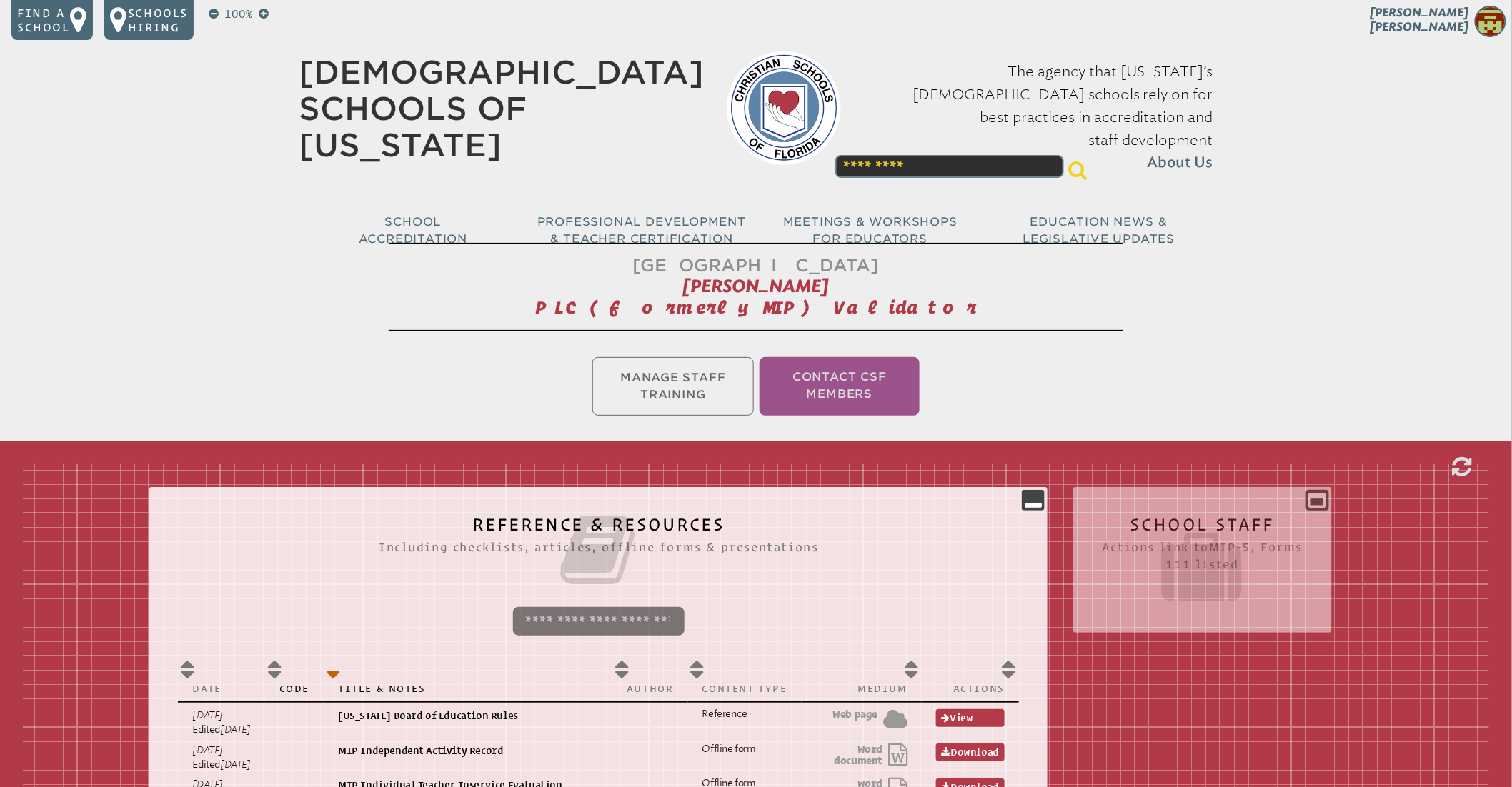
click at [1469, 19] on span "Melissa Ruiz" at bounding box center [1419, 20] width 99 height 27
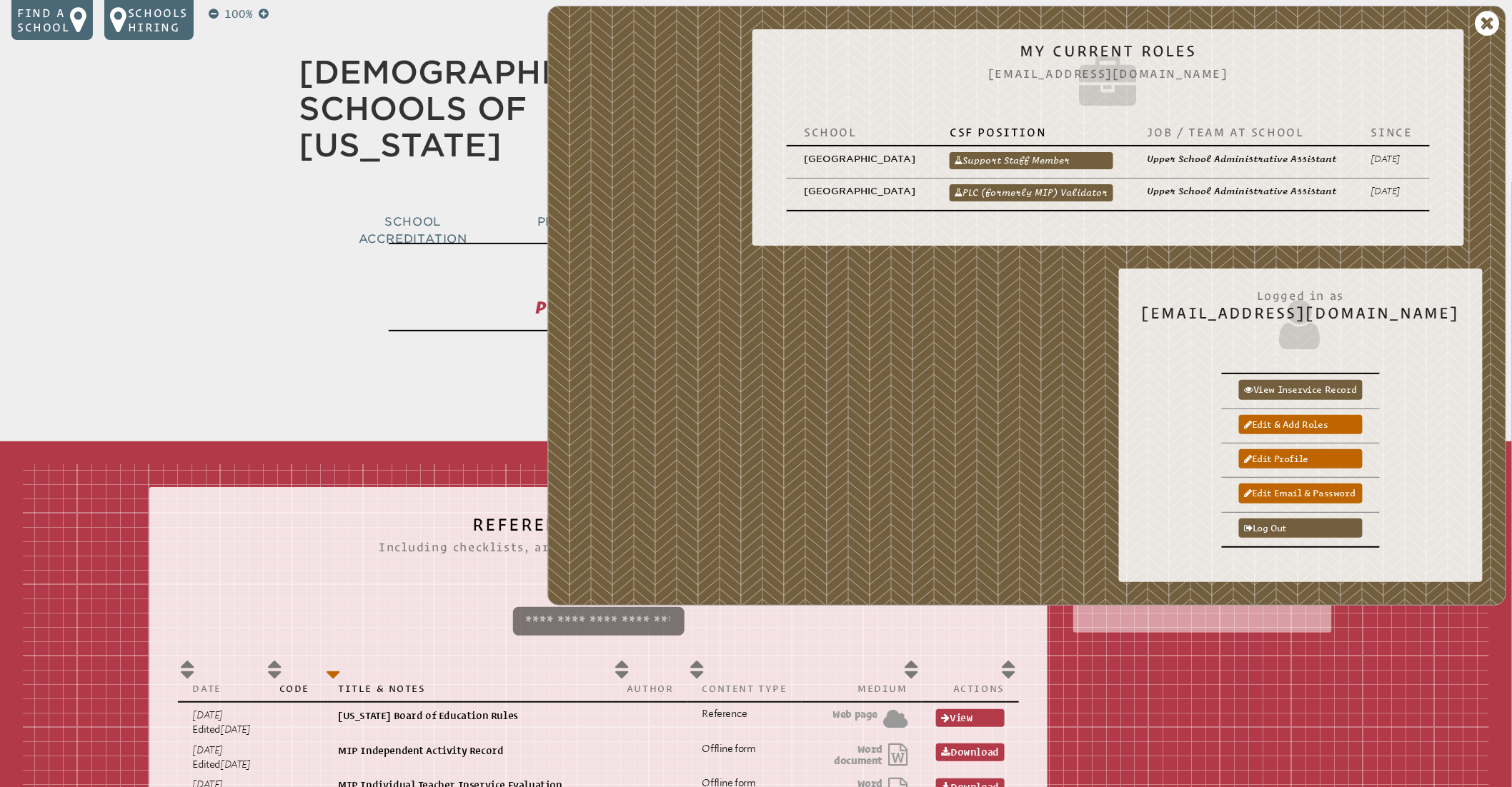
click at [972, 162] on link "Support Staff Member" at bounding box center [1031, 161] width 163 height 17
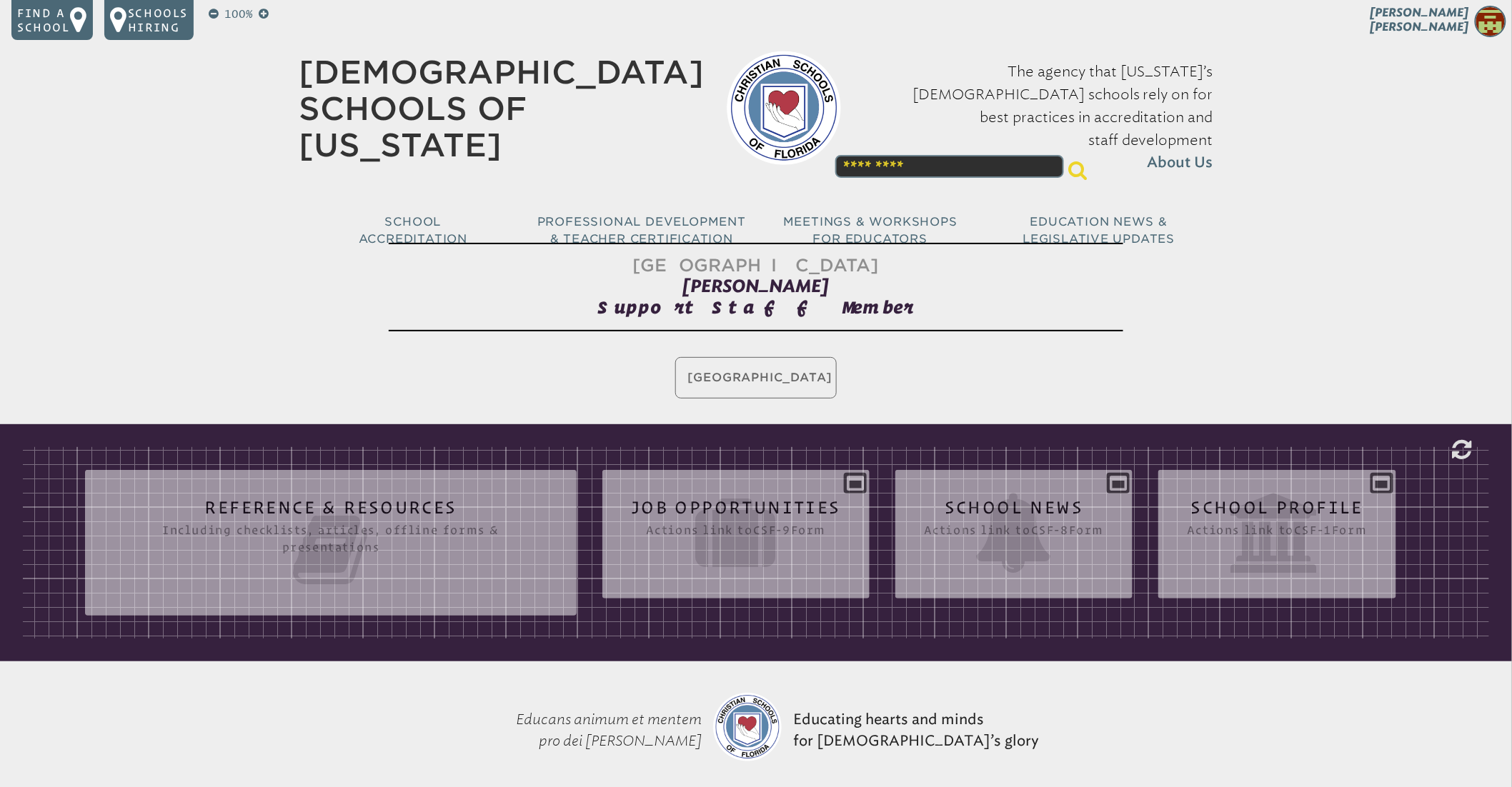
scroll to position [3, 0]
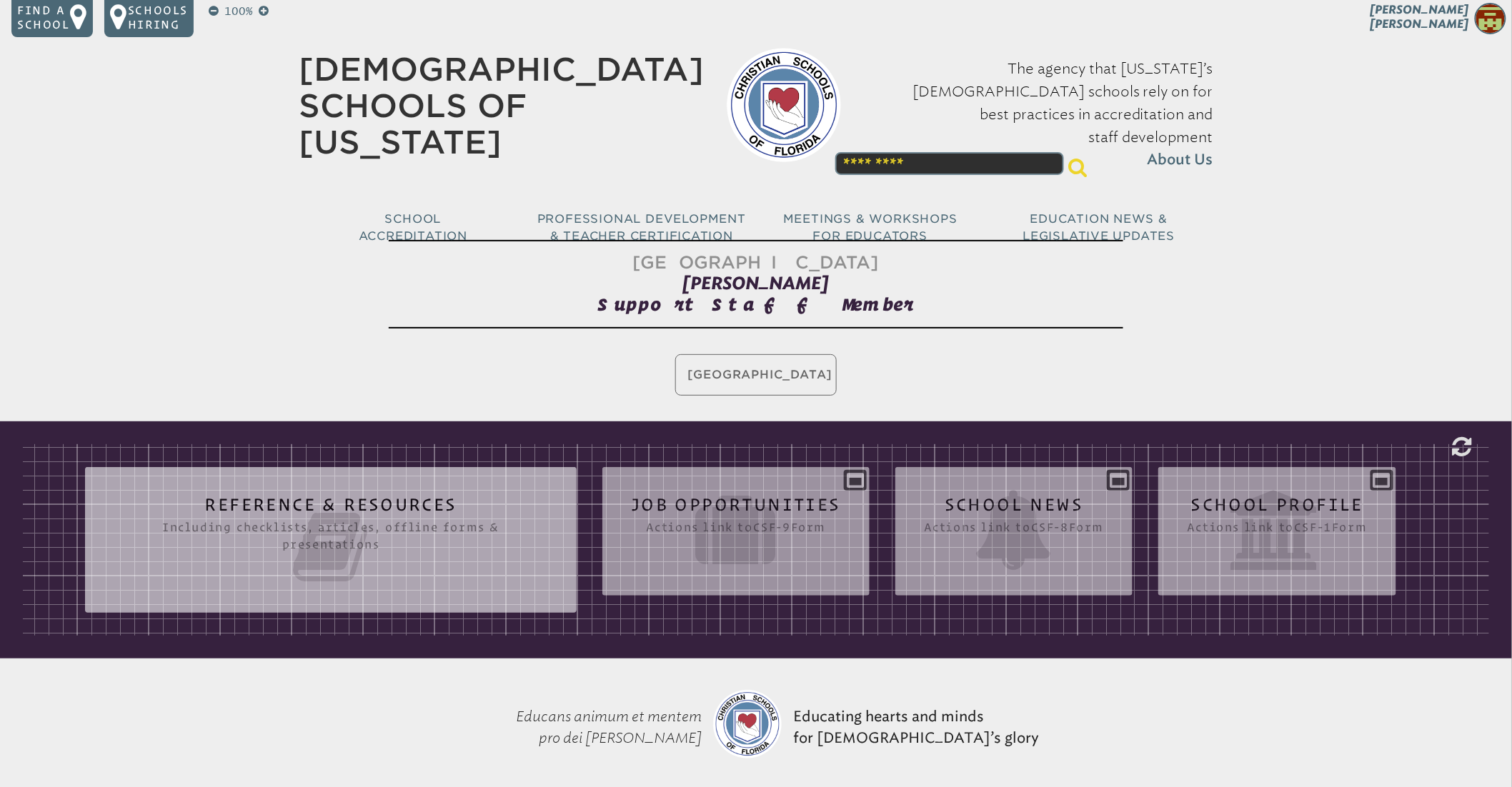
click at [374, 512] on icon at bounding box center [330, 546] width 434 height 80
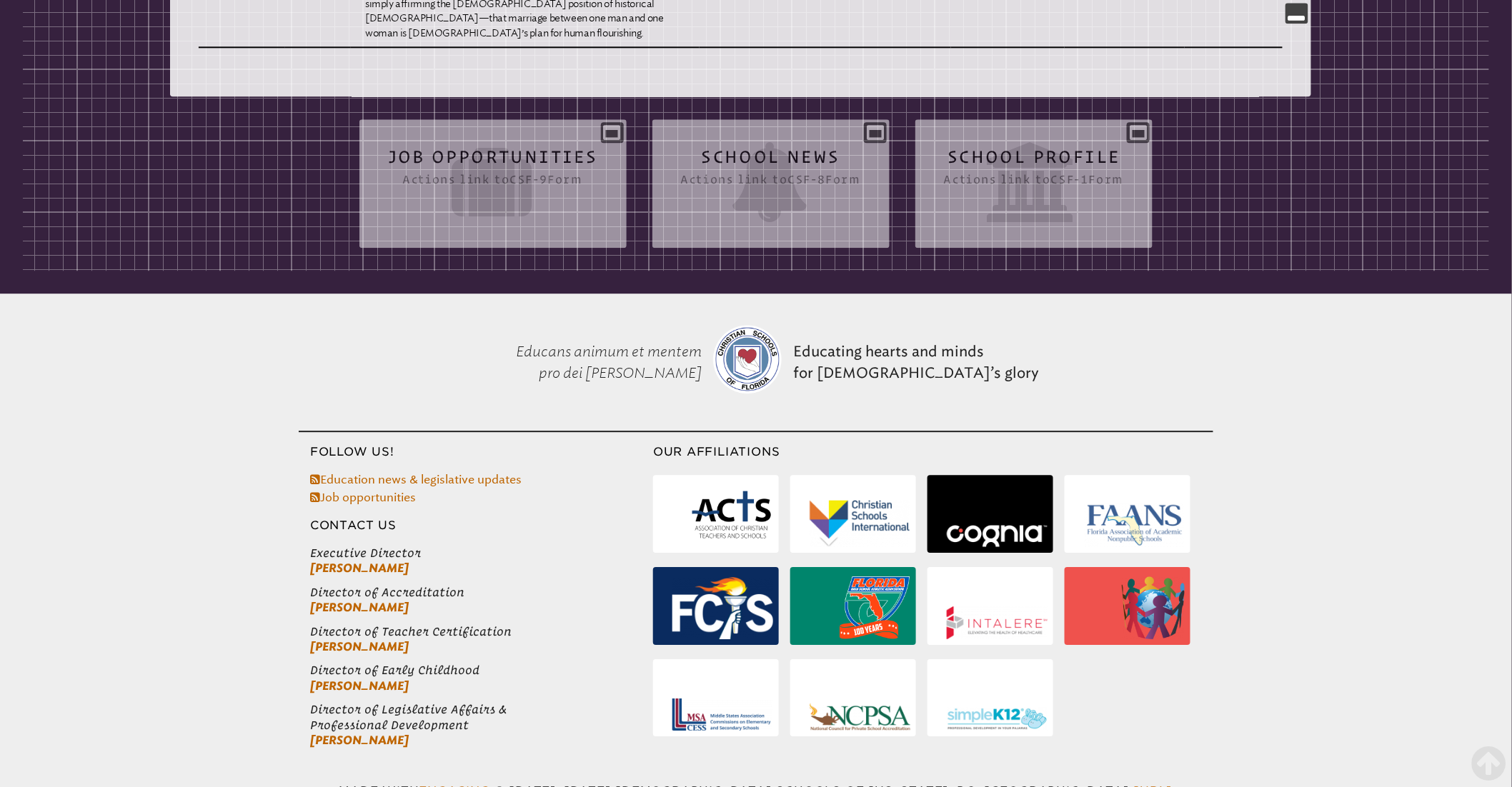
scroll to position [0, 0]
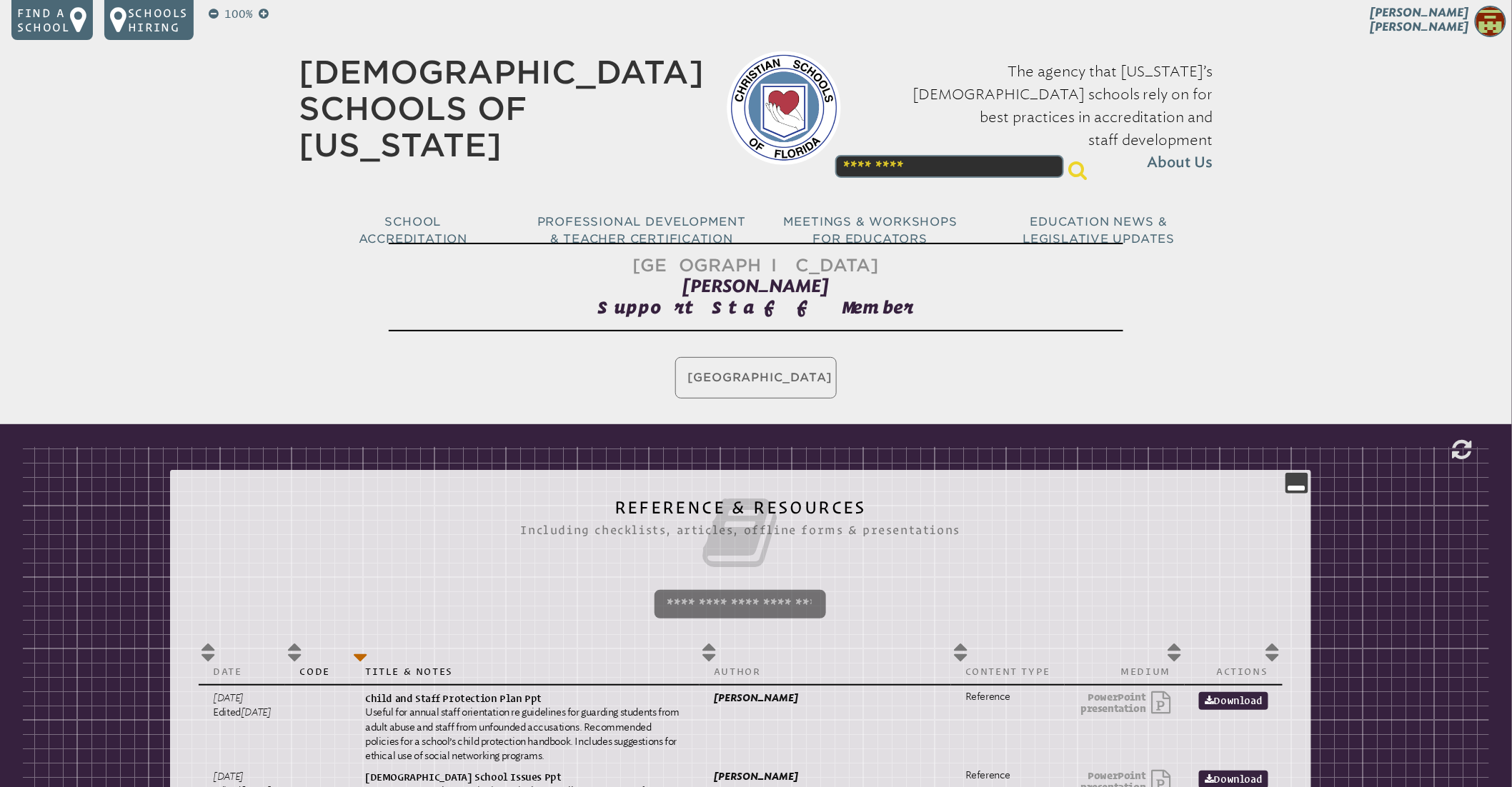
click at [1453, 26] on span "Melissa Ruiz" at bounding box center [1419, 20] width 99 height 27
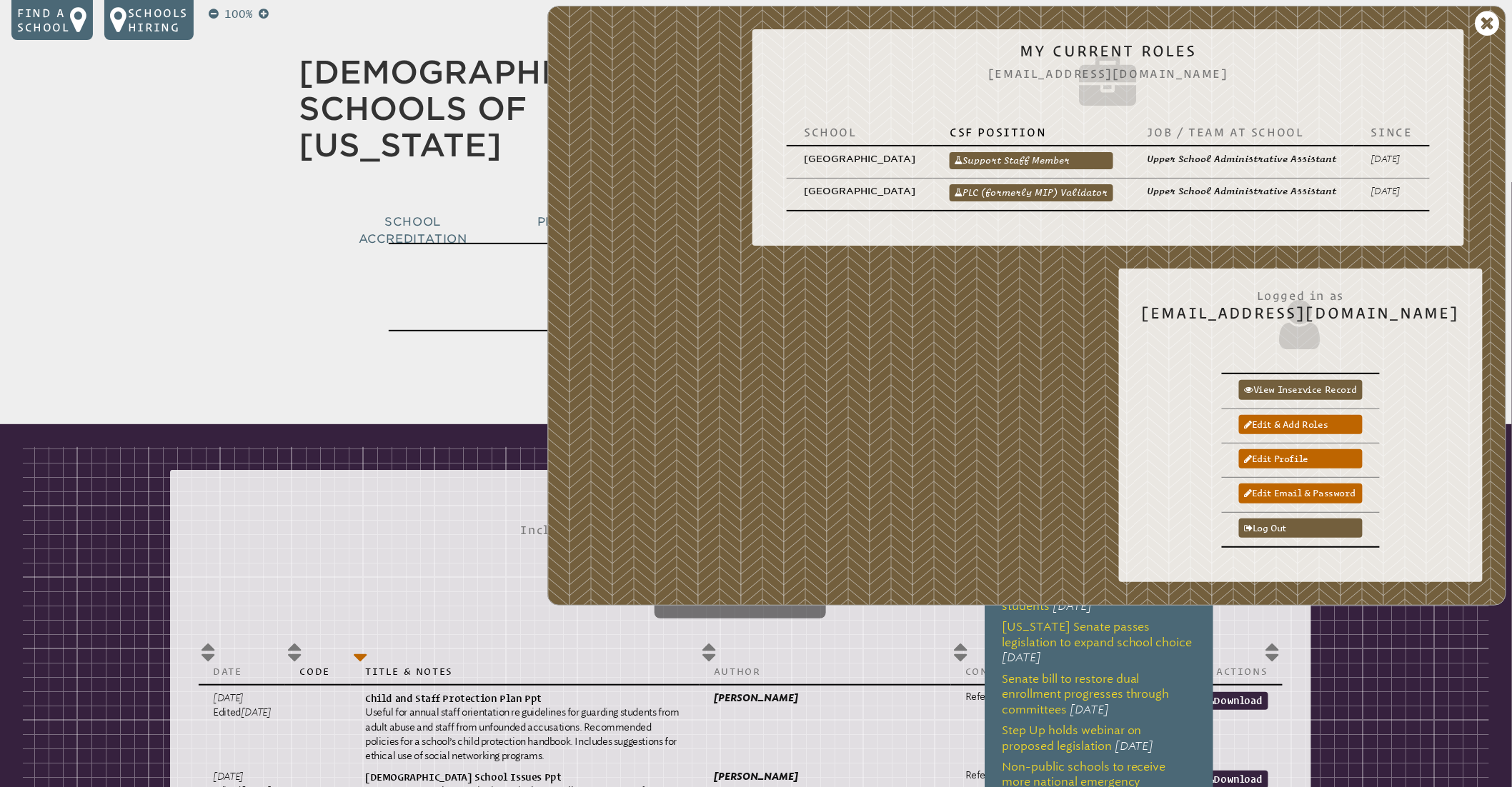
click at [1026, 190] on link "PLC (formerly MIP) Validator" at bounding box center [1031, 192] width 163 height 17
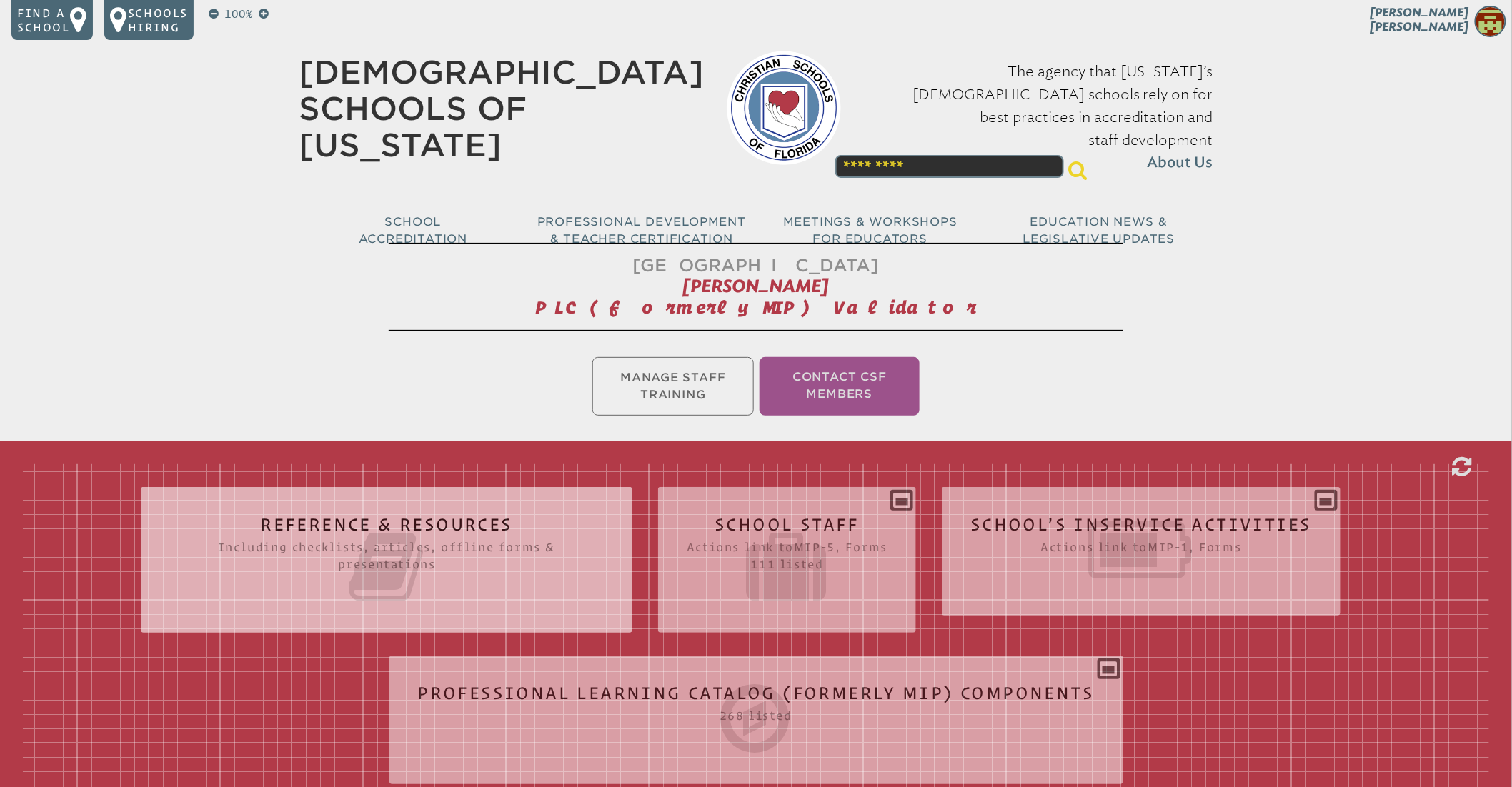
click at [756, 548] on icon at bounding box center [787, 567] width 201 height 80
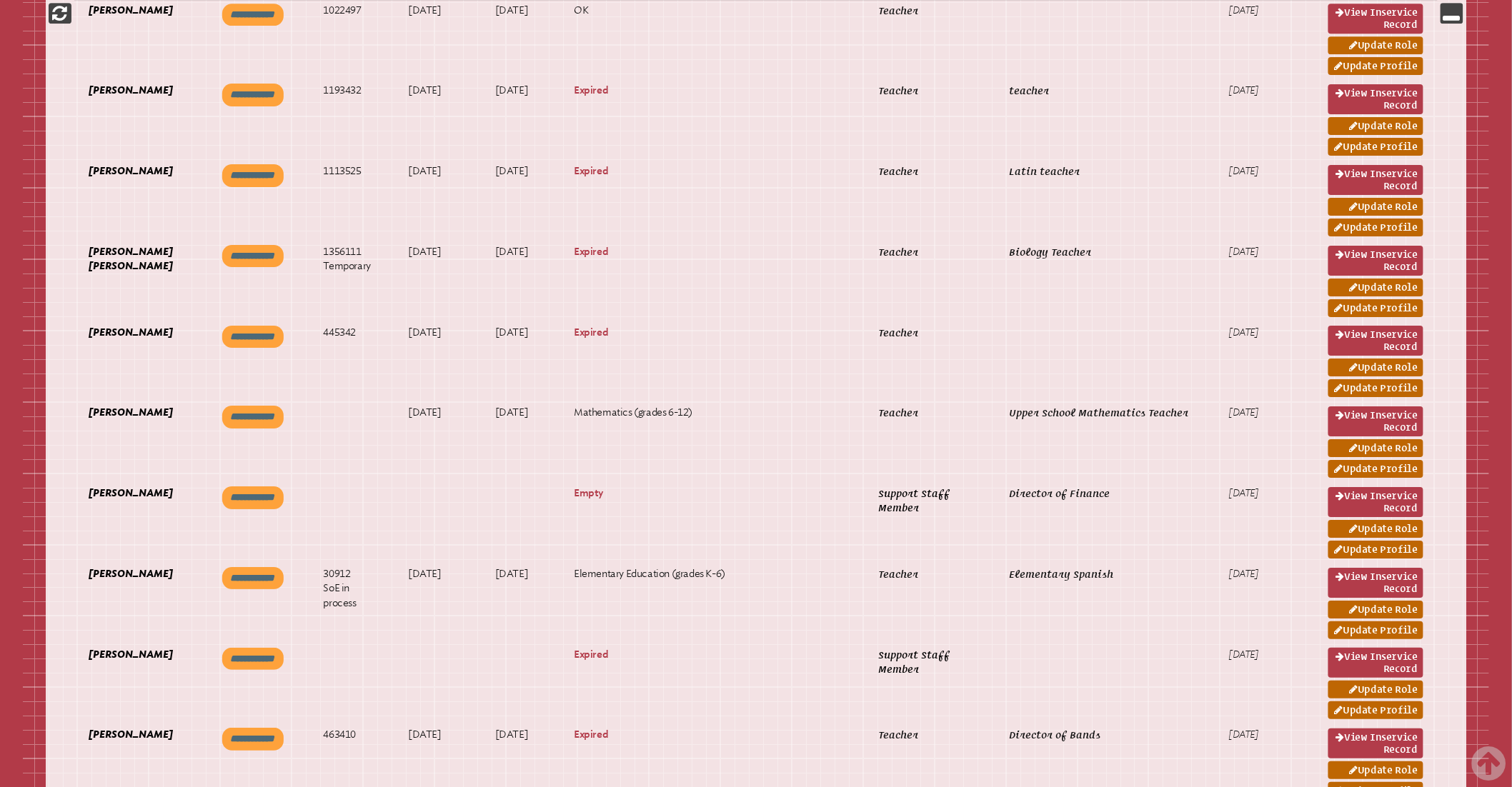
scroll to position [1932, 0]
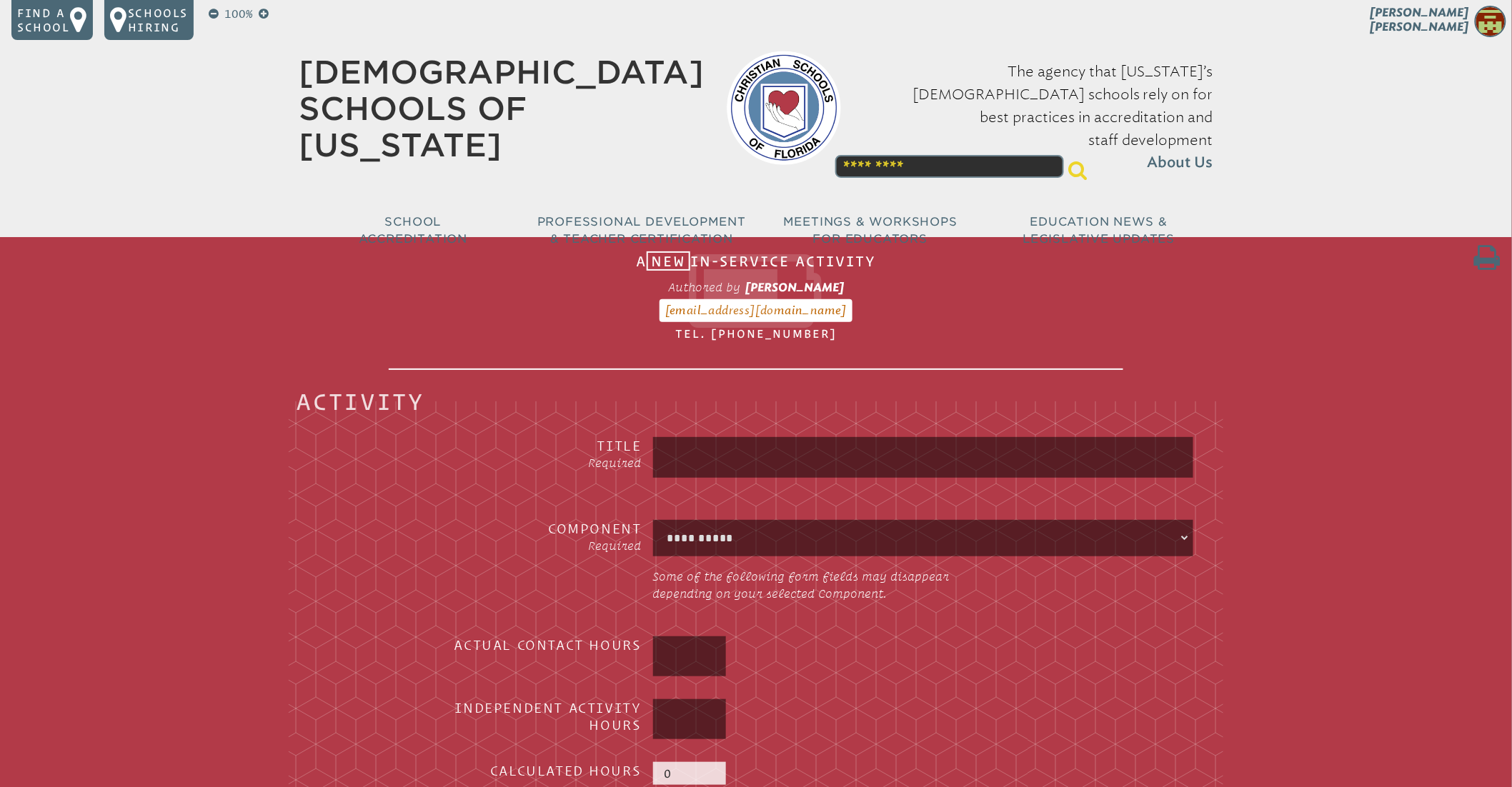
click at [1465, 27] on span "[PERSON_NAME]" at bounding box center [1419, 20] width 99 height 27
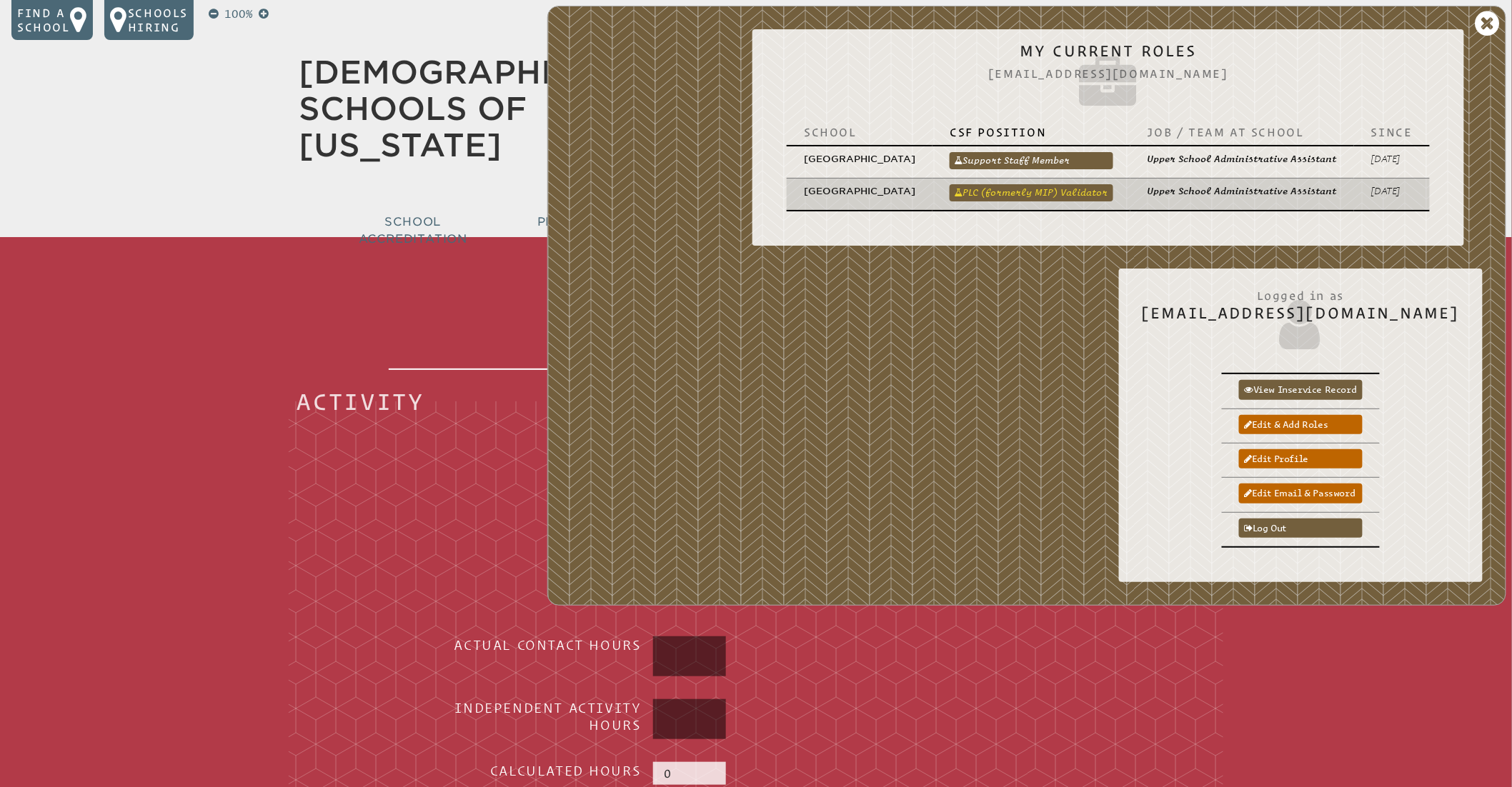
click at [1044, 191] on link "PLC (formerly MIP) Validator" at bounding box center [1031, 192] width 163 height 17
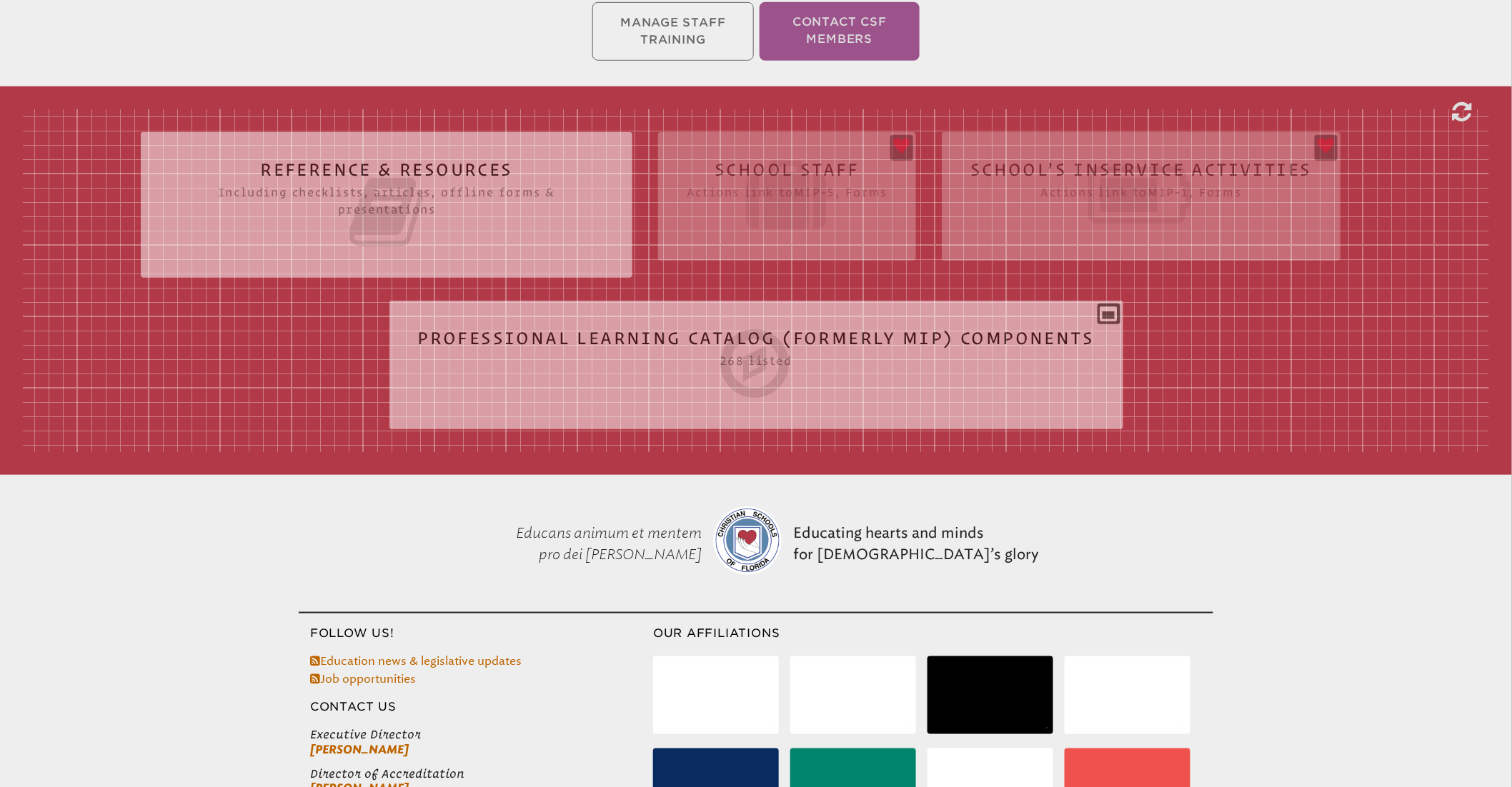
scroll to position [460, 0]
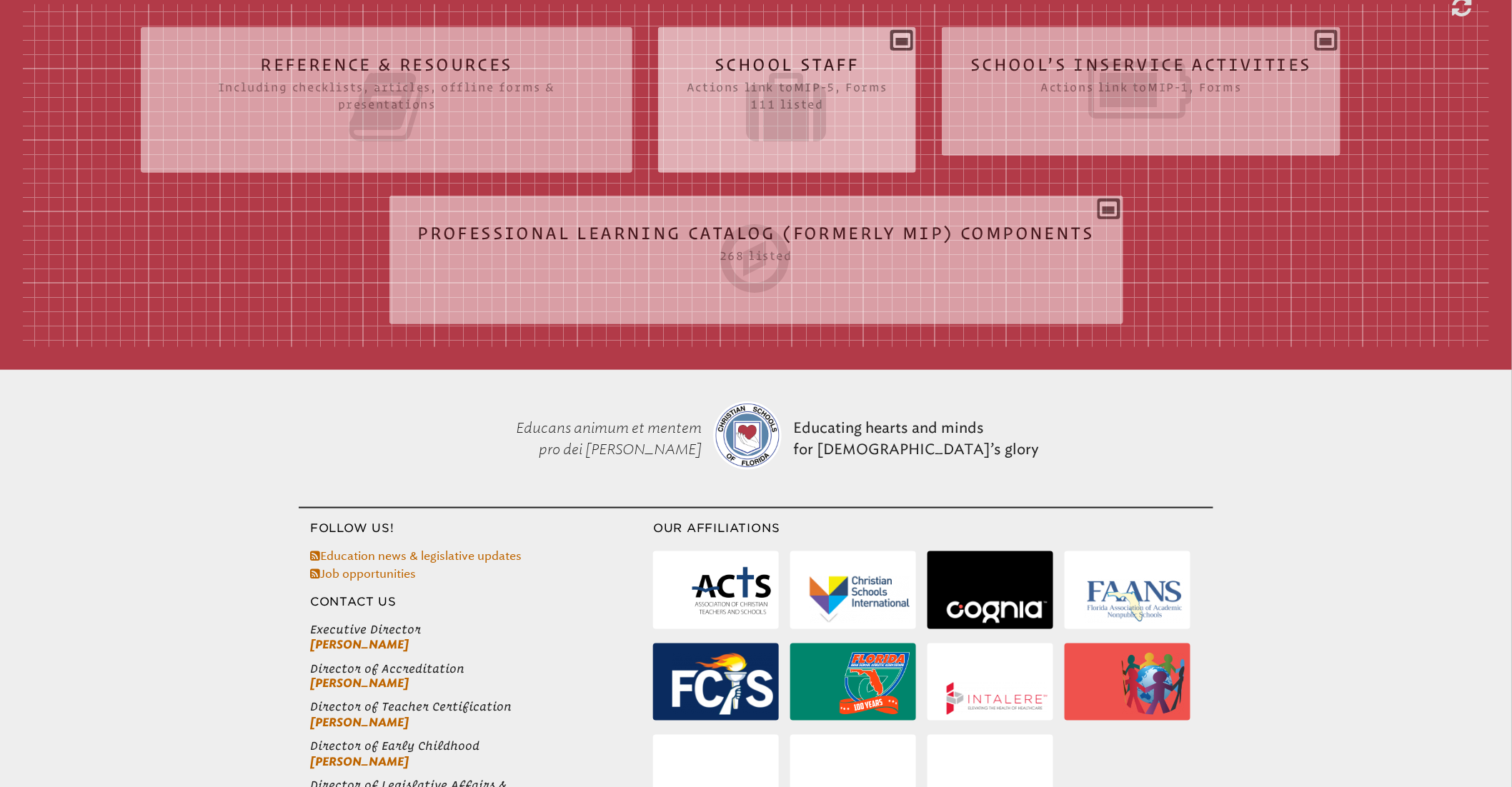
click at [769, 121] on icon at bounding box center [787, 107] width 201 height 80
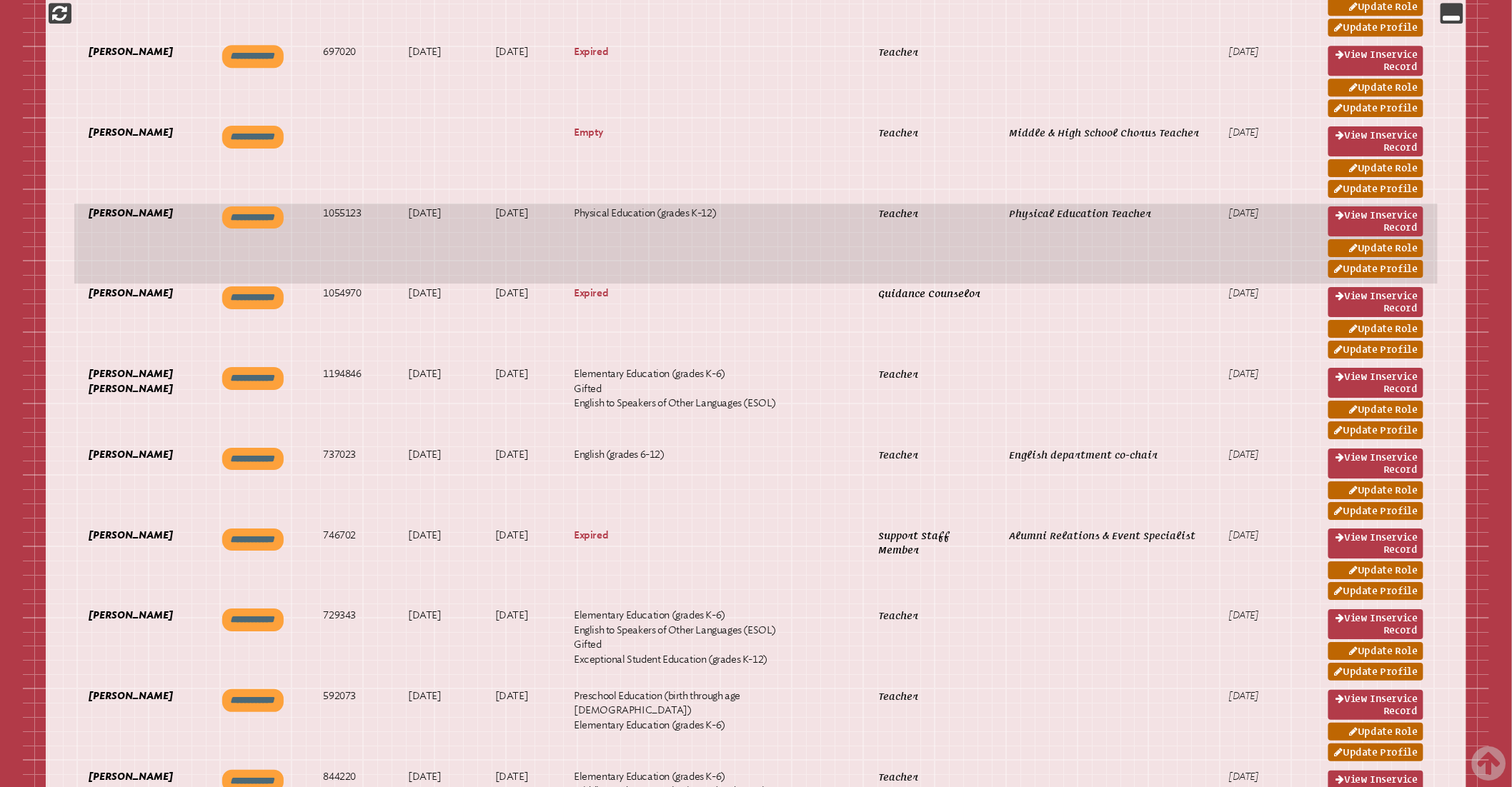
scroll to position [4145, 0]
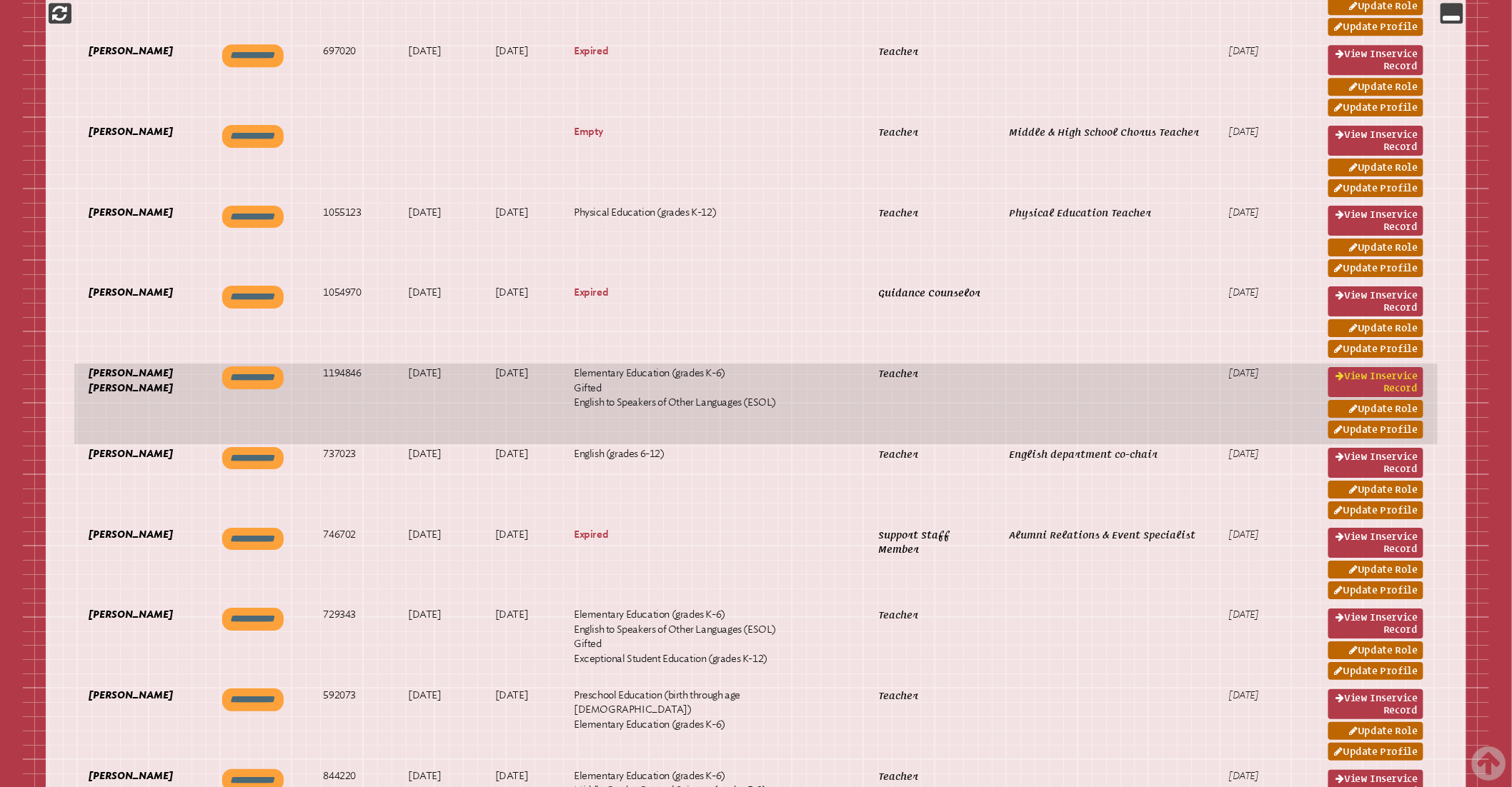
click at [1339, 382] on link "View inservice record" at bounding box center [1375, 381] width 95 height 30
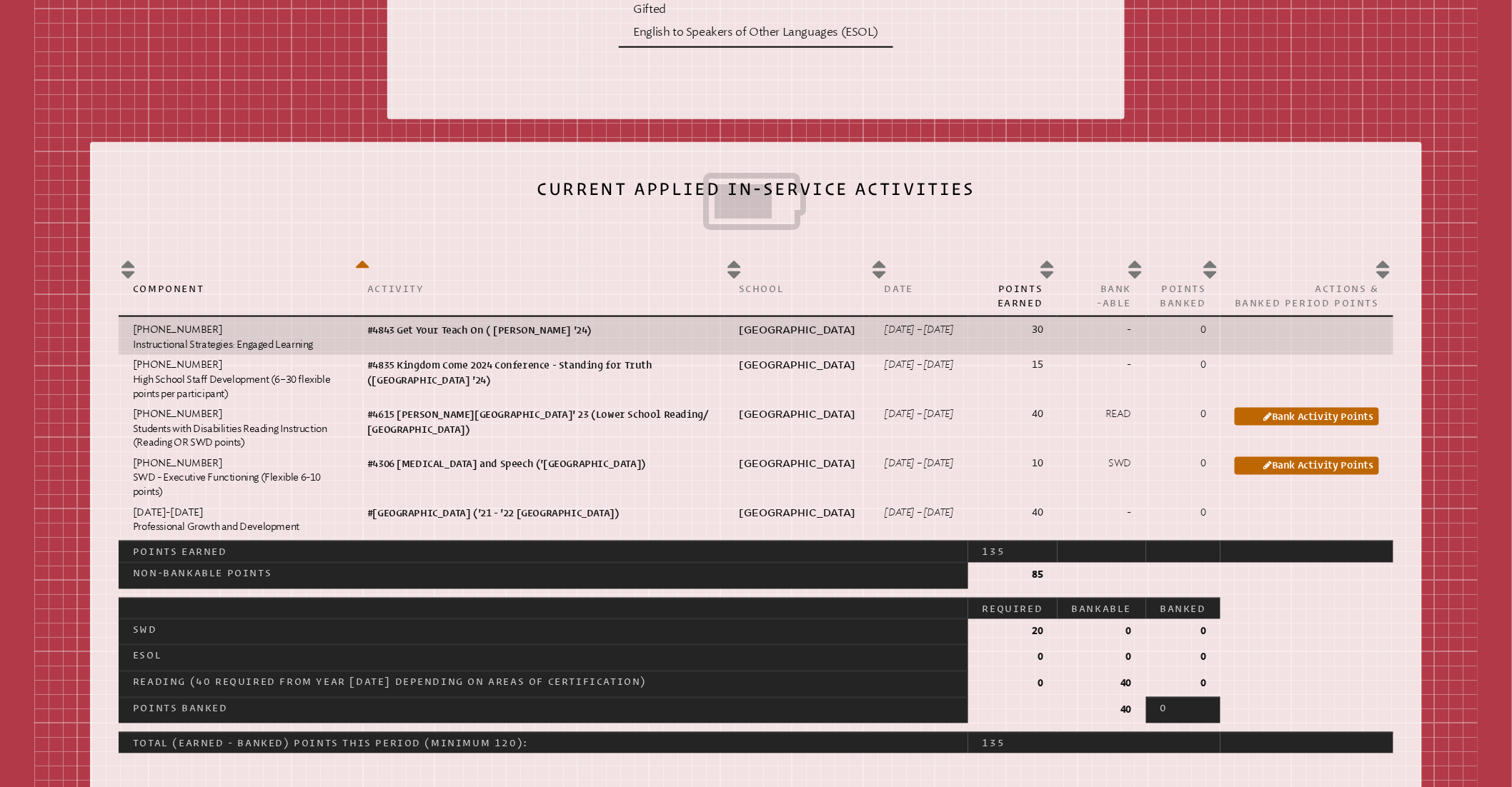
scroll to position [700, 0]
